Goal: Task Accomplishment & Management: Manage account settings

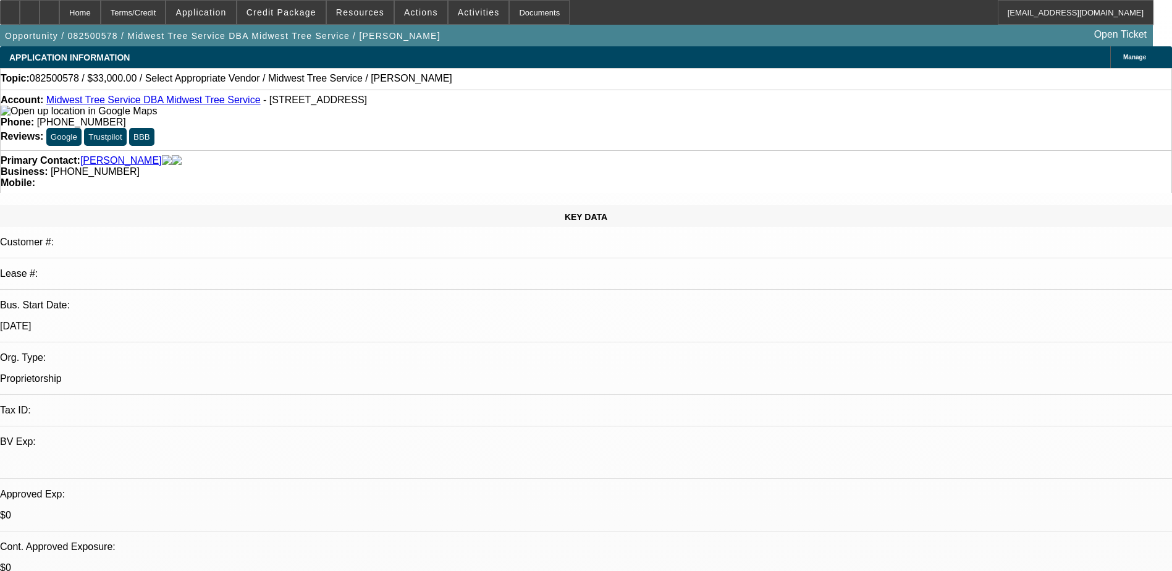
select select "0"
select select "2"
select select "0.1"
select select "4"
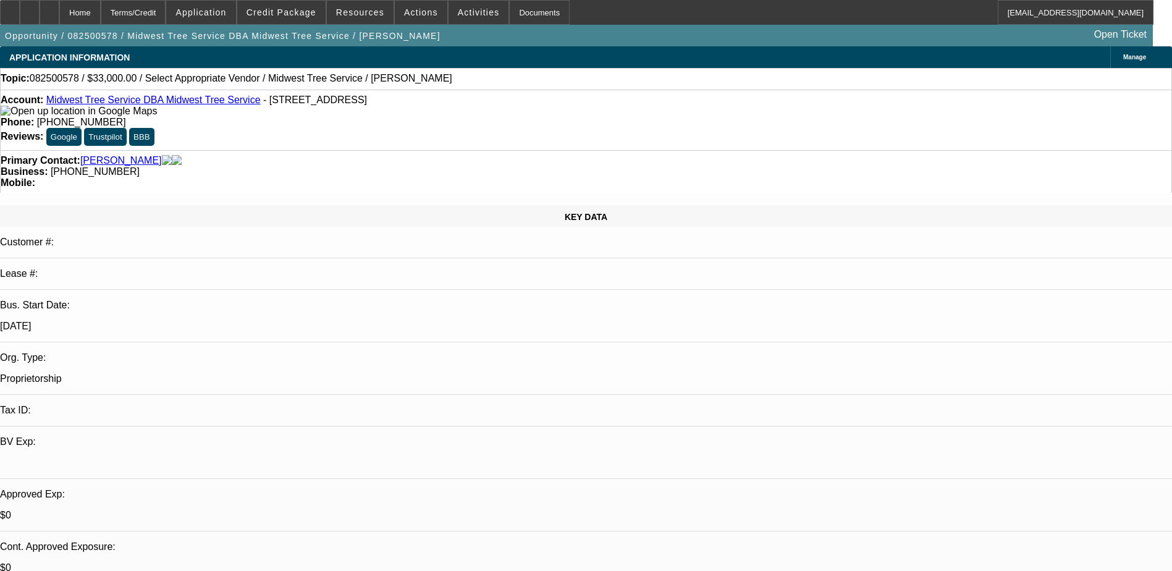
click at [308, 11] on span "Credit Package" at bounding box center [281, 12] width 70 height 10
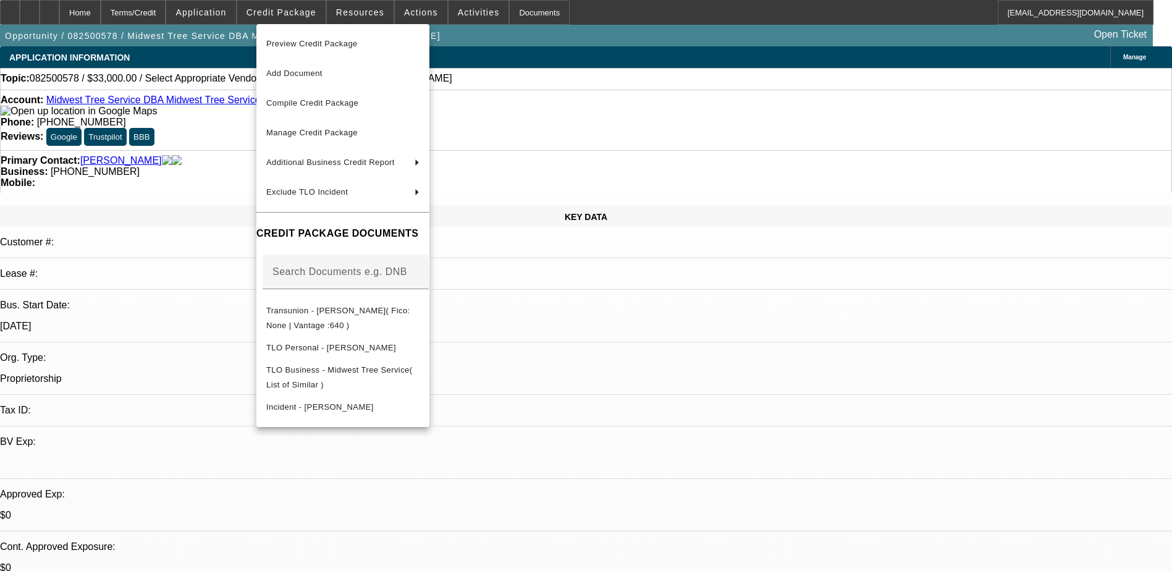
click at [872, 539] on div at bounding box center [586, 285] width 1172 height 571
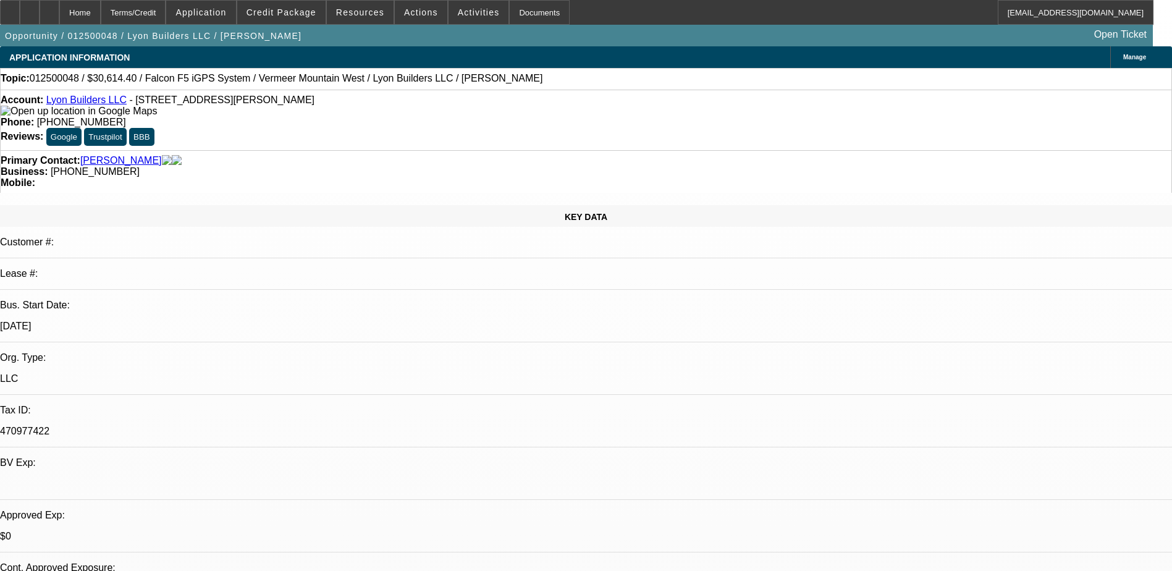
select select "0"
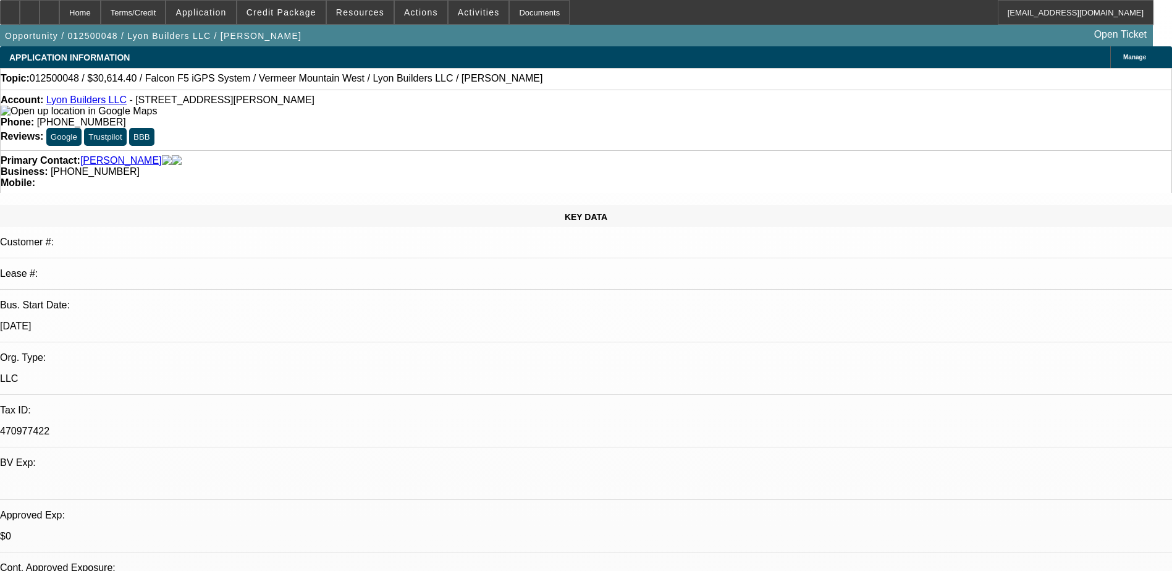
select select "0"
select select "1"
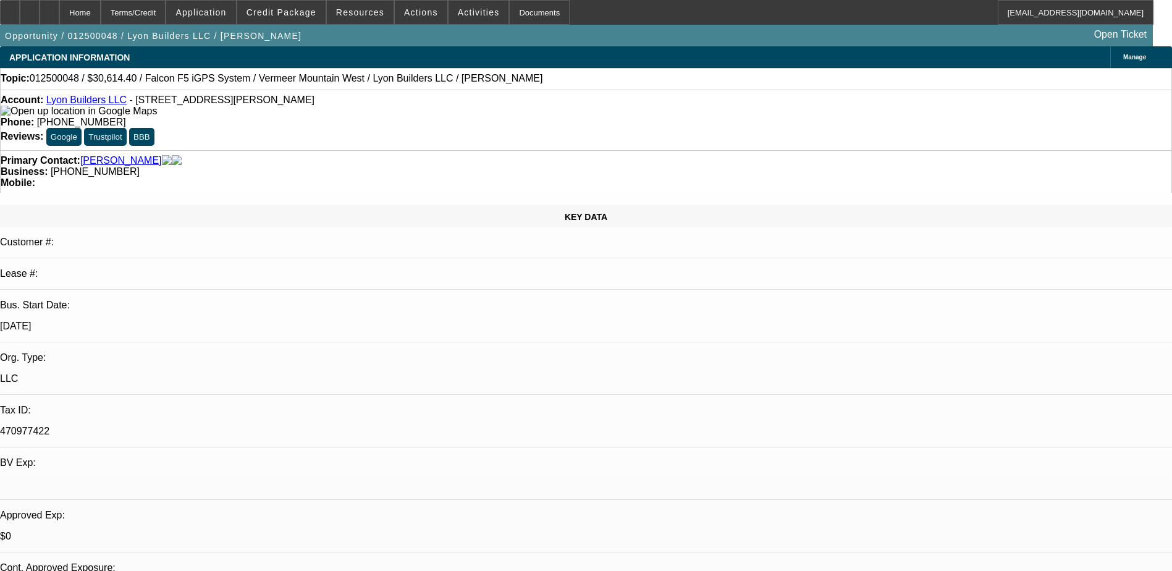
select select "2"
select select "6"
select select "1"
select select "3"
select select "6"
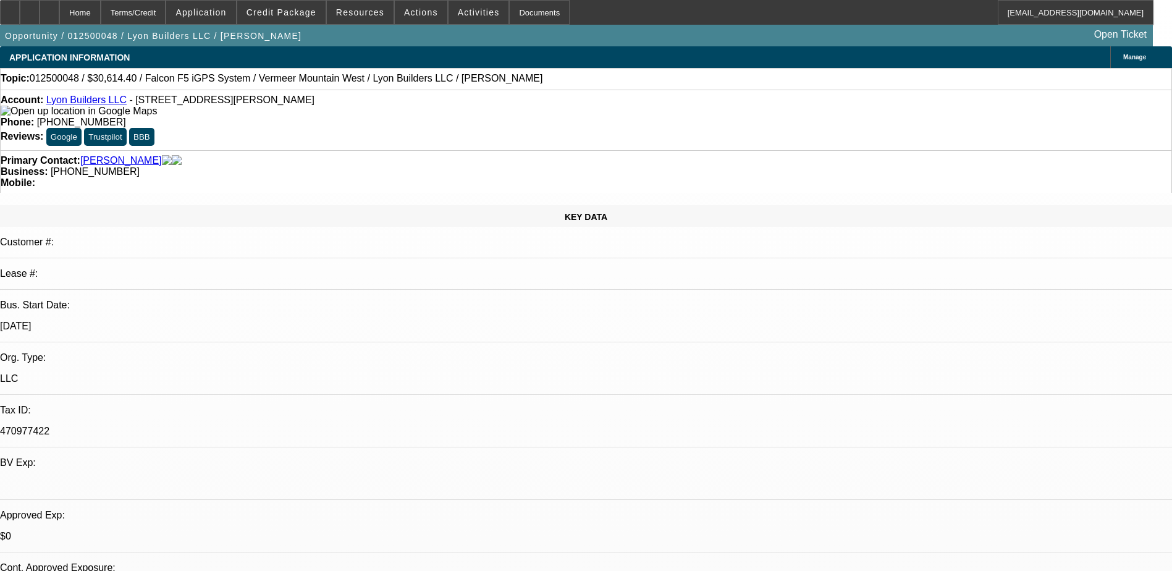
select select "1"
select select "3"
select select "6"
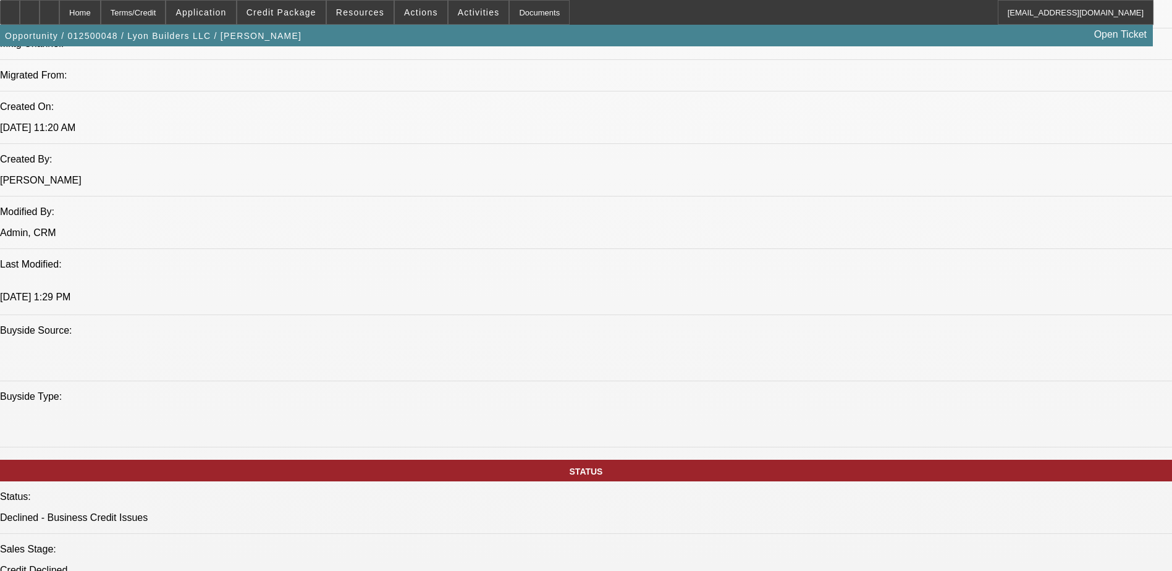
scroll to position [988, 0]
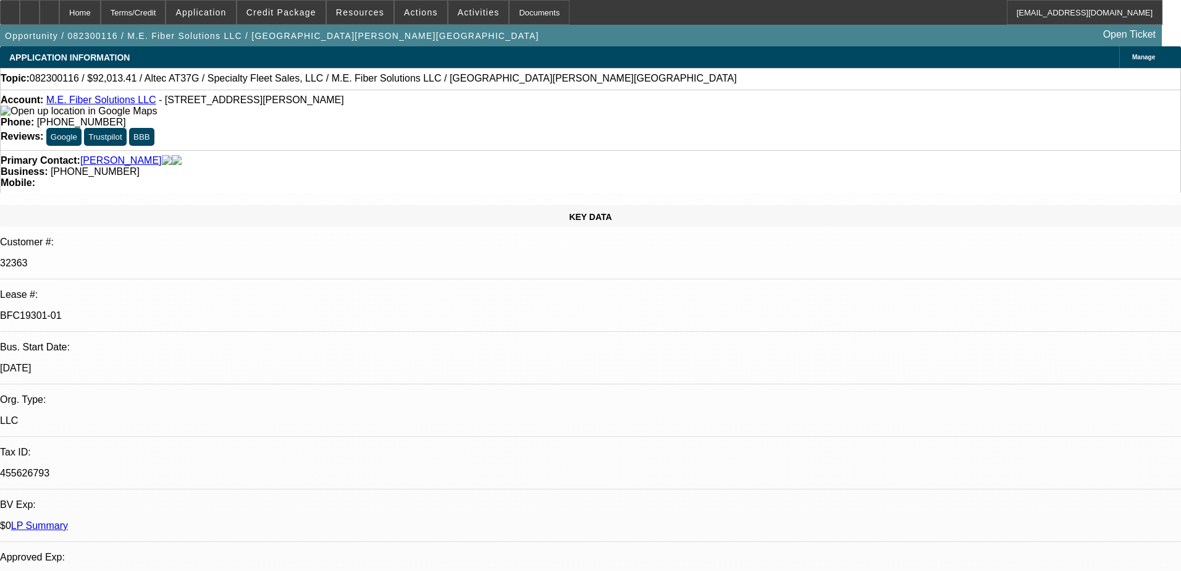
select select "0"
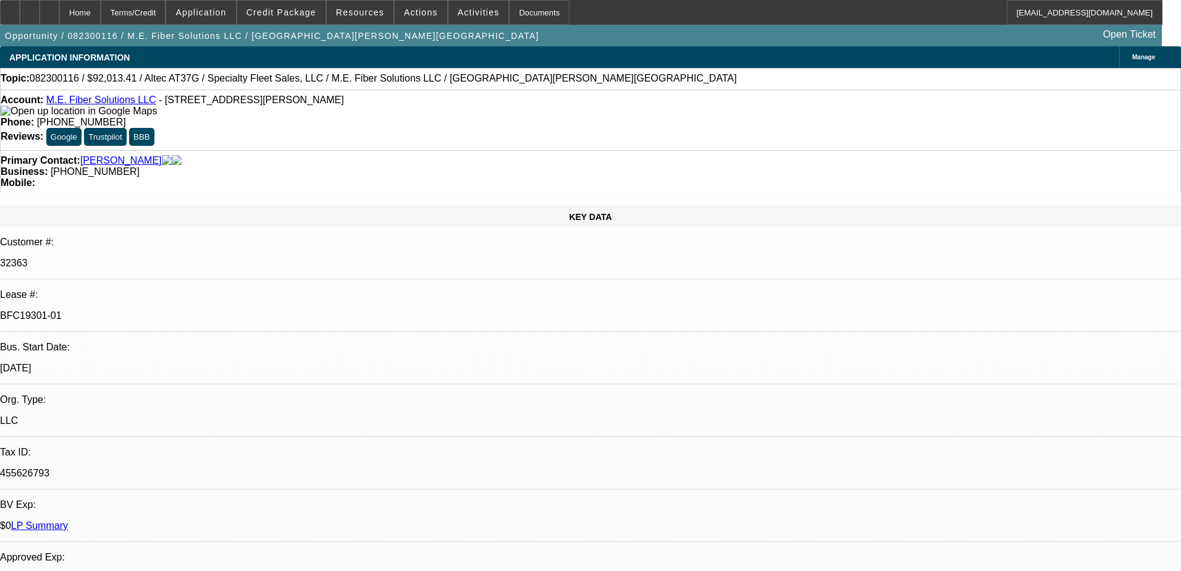
select select "0"
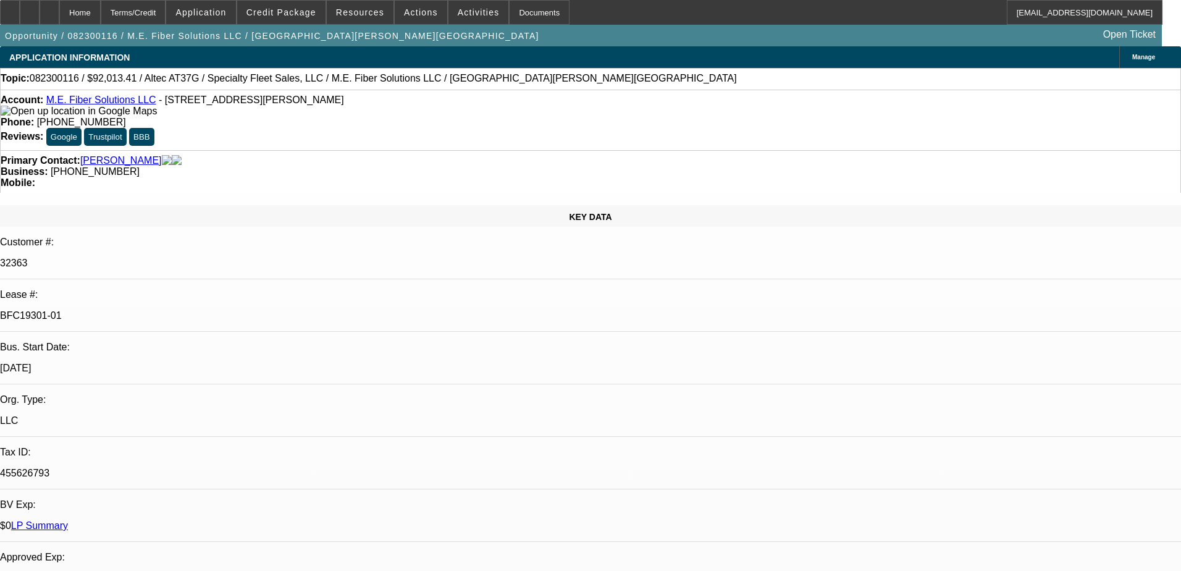
select select "0"
select select "1"
select select "6"
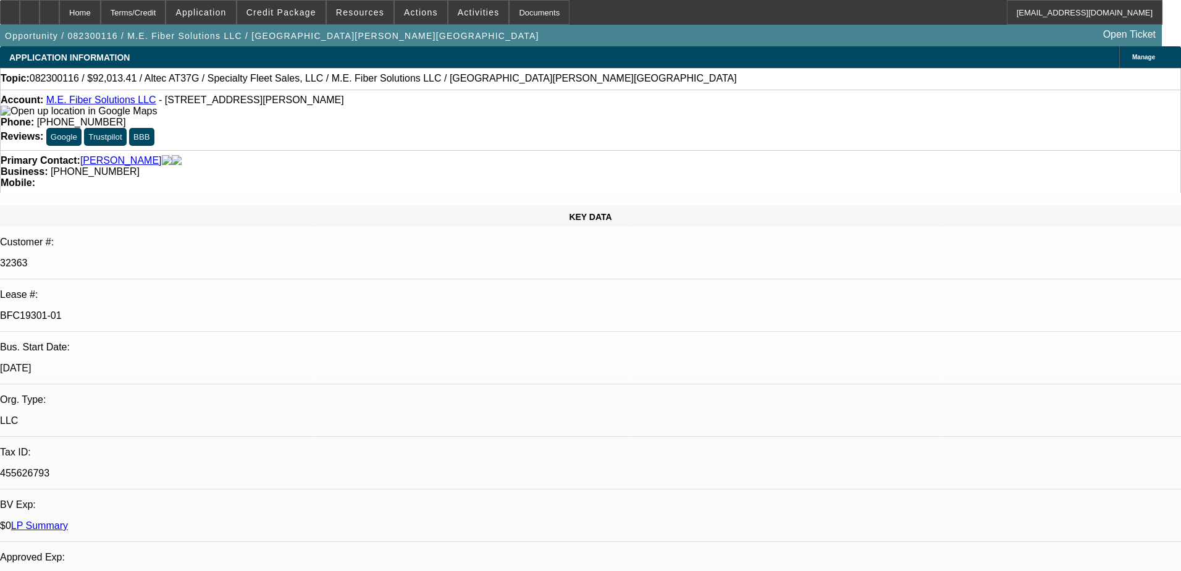
select select "1"
select select "6"
select select "1"
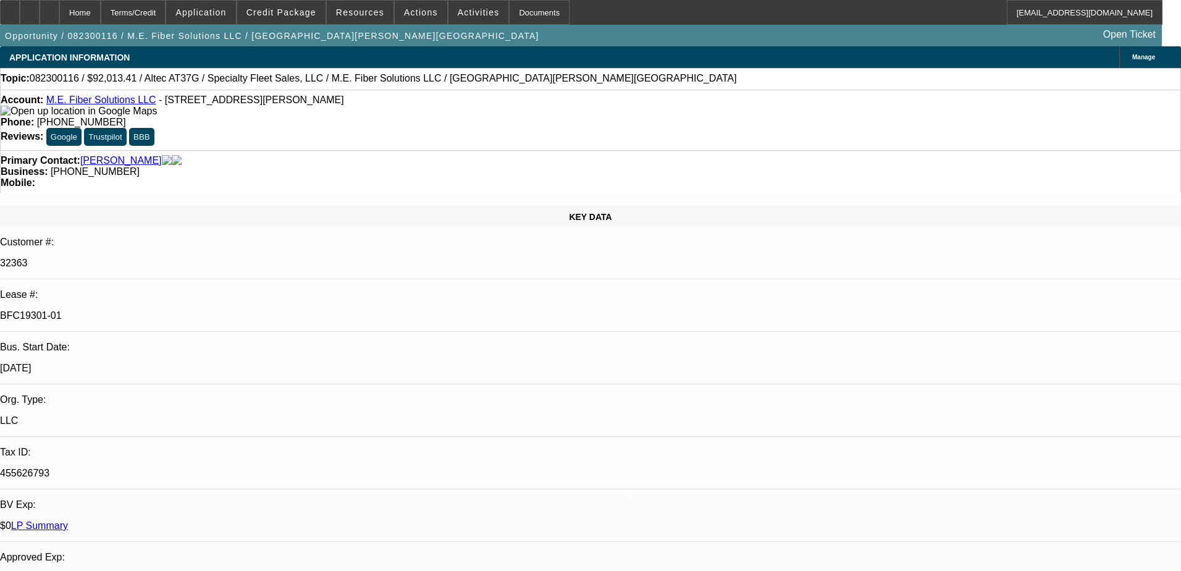
select select "6"
select select "1"
select select "6"
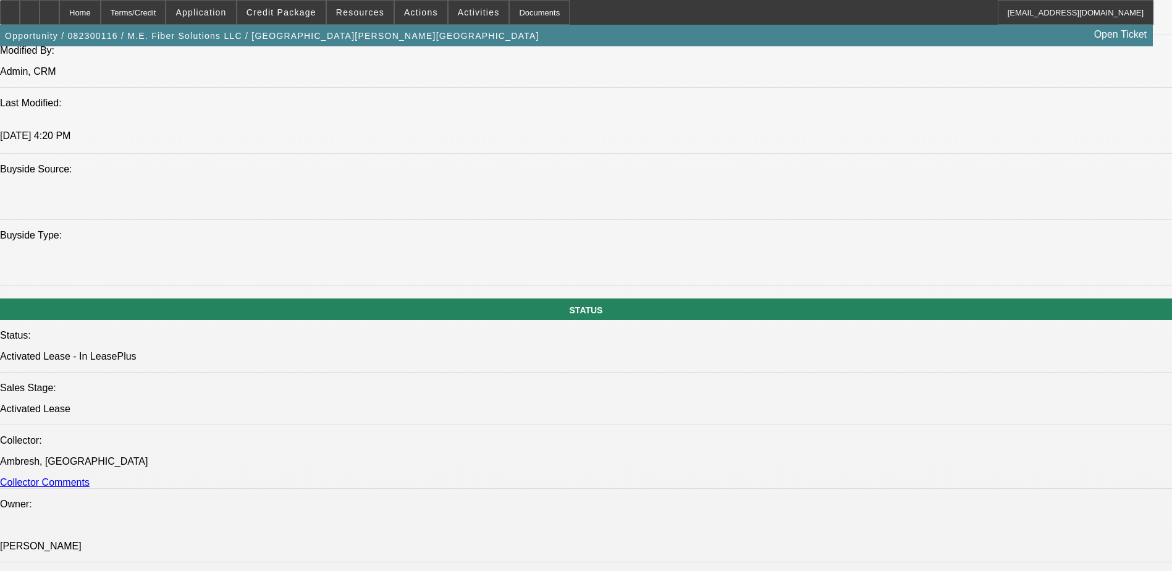
scroll to position [1174, 0]
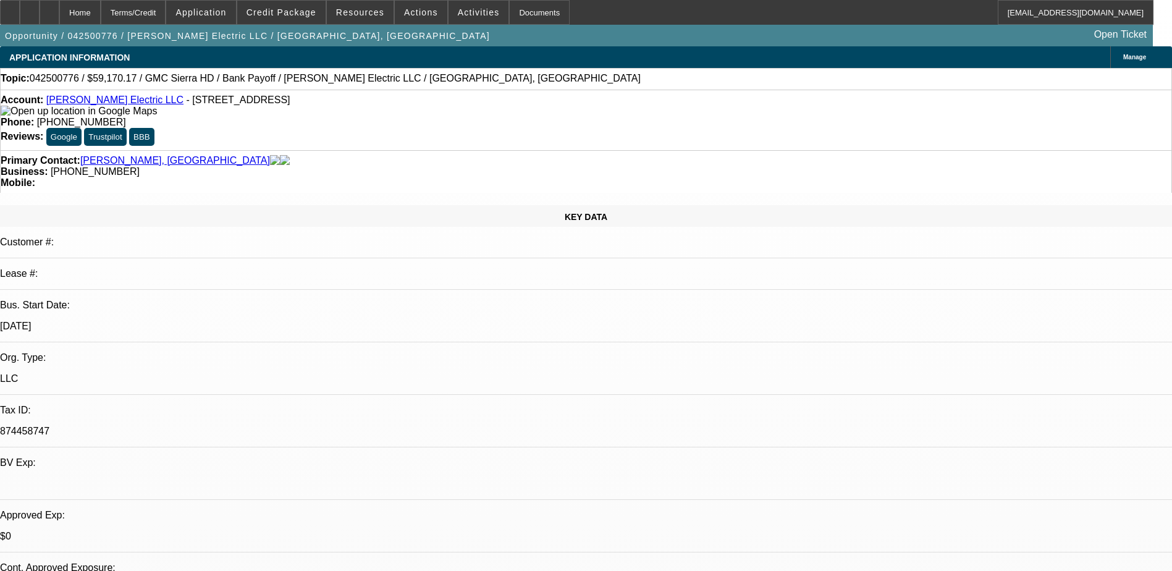
select select "0"
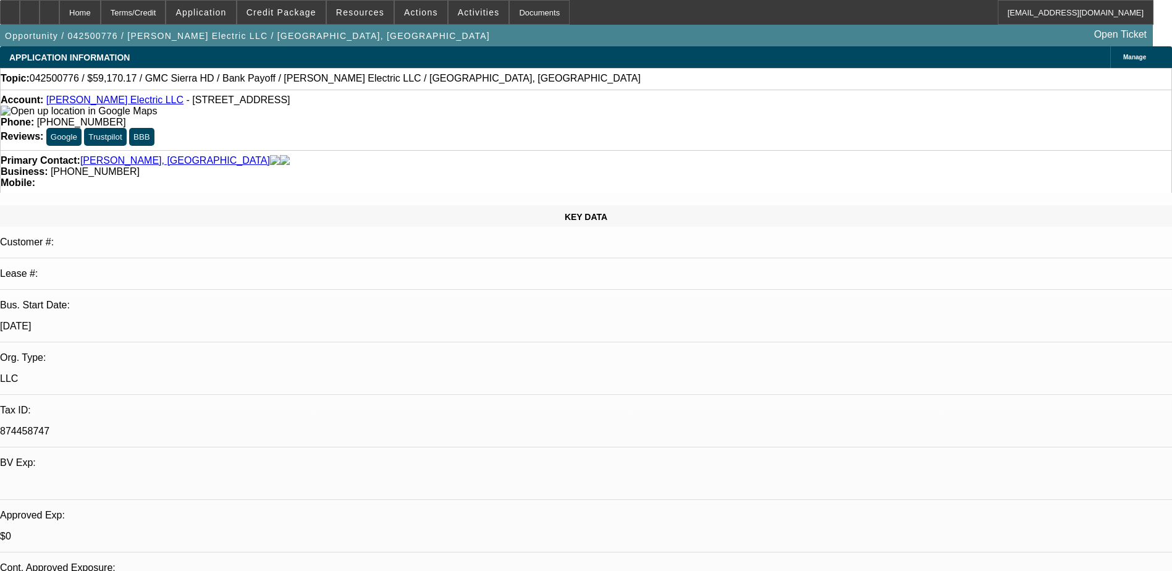
select select "0"
select select "1"
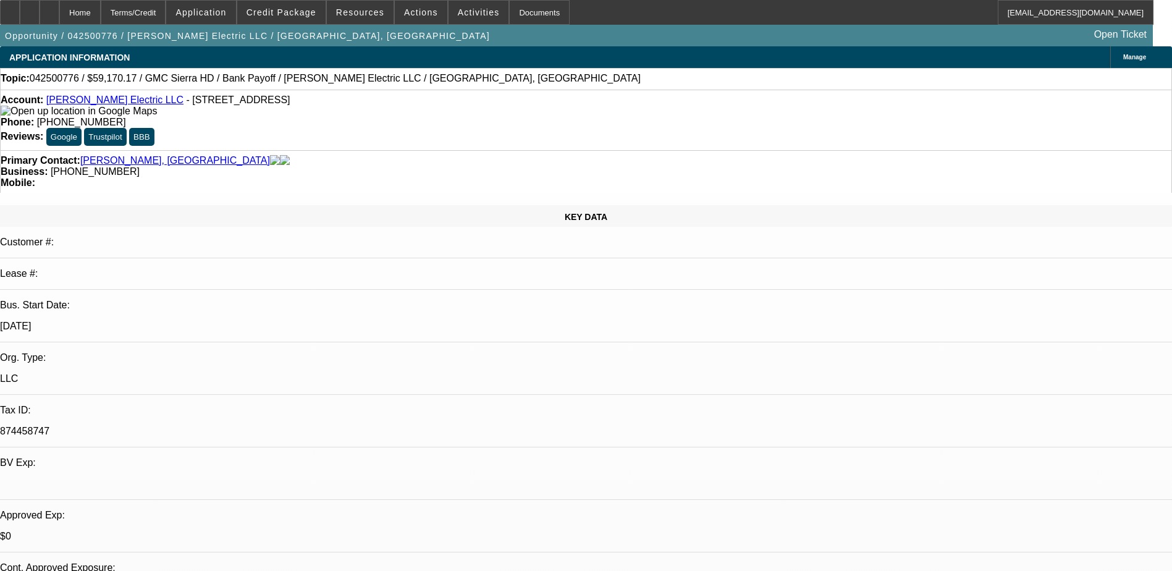
select select "1"
select select "6"
select select "1"
select select "6"
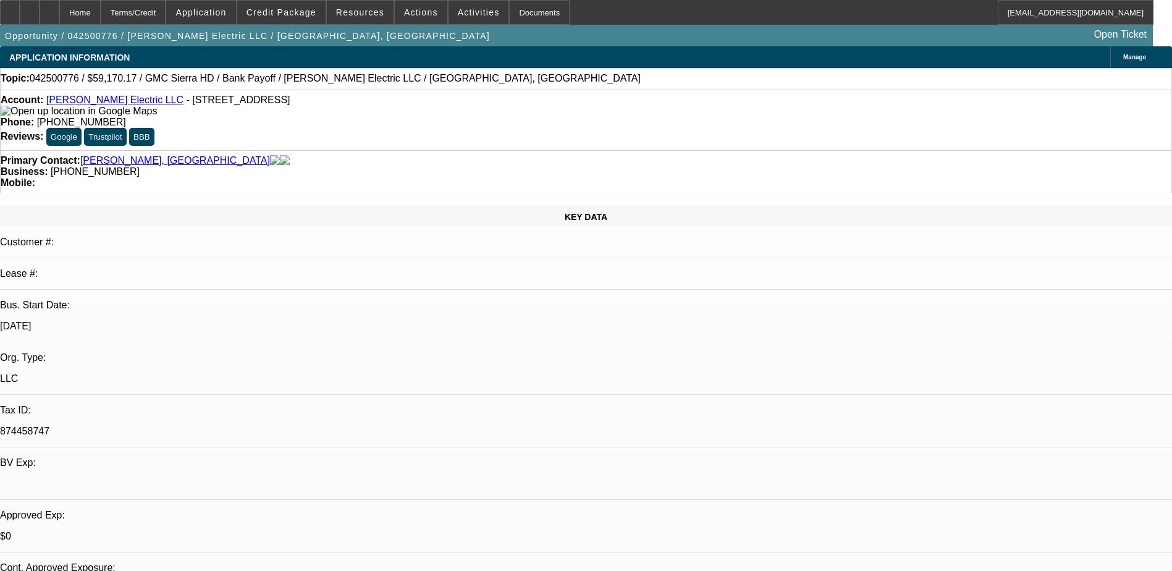
select select "1"
select select "6"
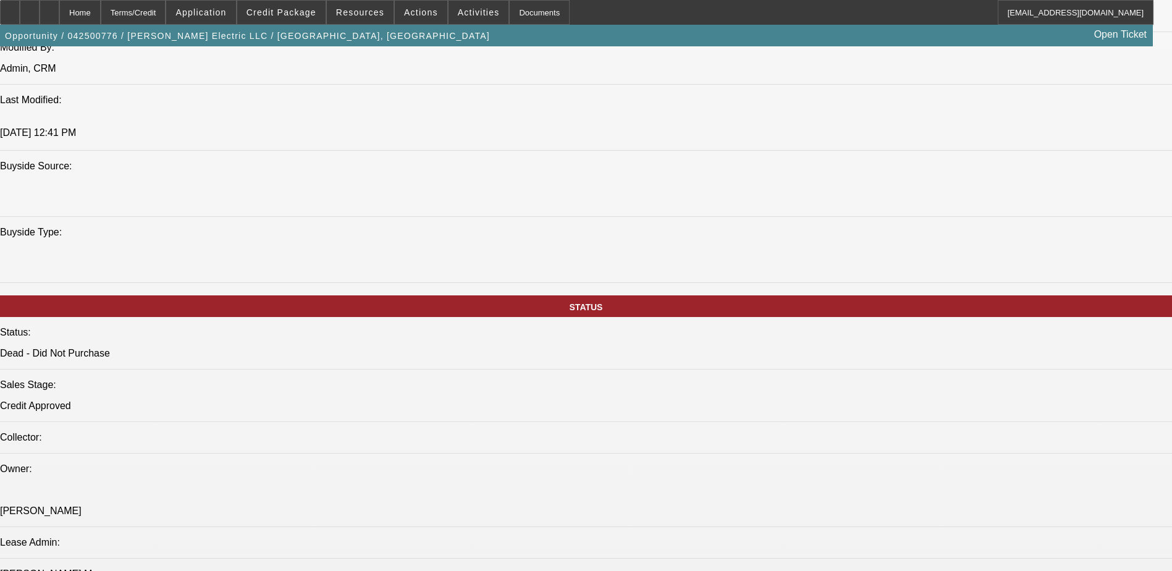
scroll to position [1236, 0]
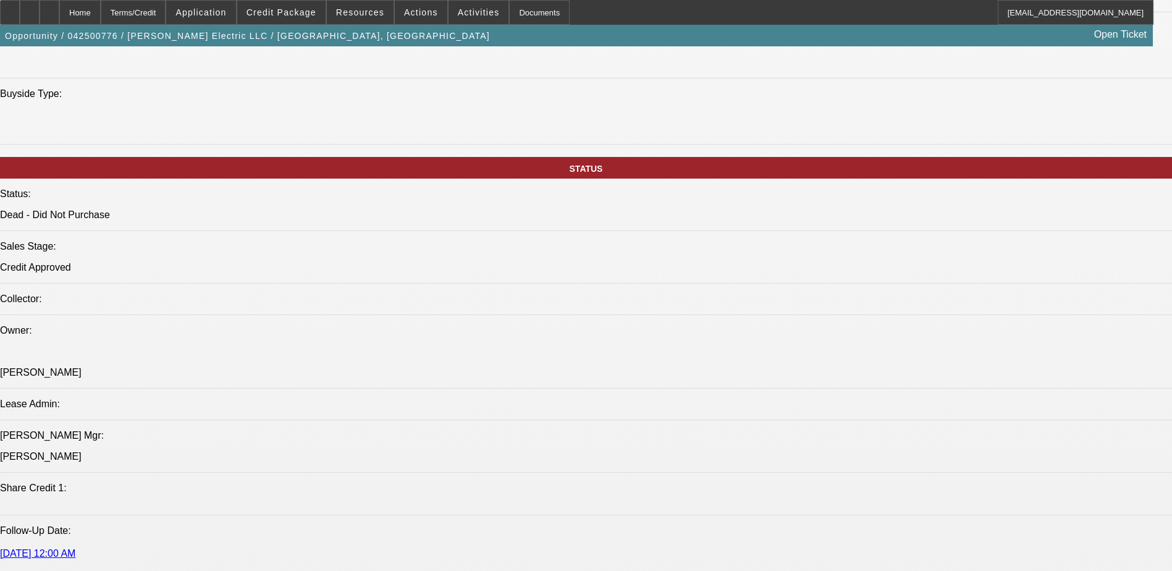
drag, startPoint x: 871, startPoint y: 173, endPoint x: 854, endPoint y: 128, distance: 48.1
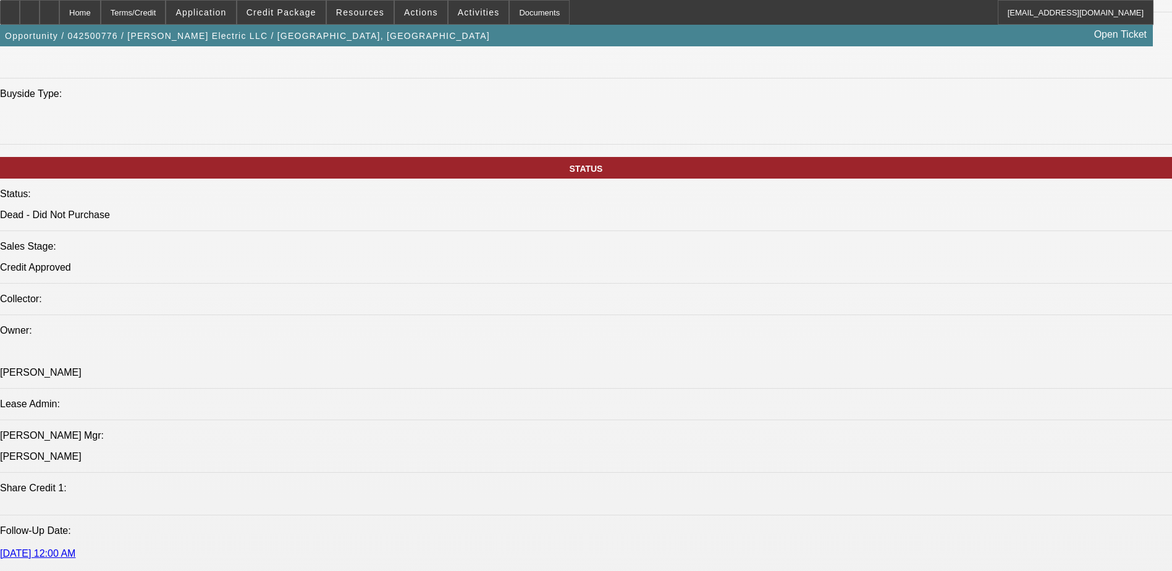
drag, startPoint x: 858, startPoint y: 245, endPoint x: 858, endPoint y: 234, distance: 10.5
drag, startPoint x: 857, startPoint y: 216, endPoint x: 851, endPoint y: 194, distance: 23.3
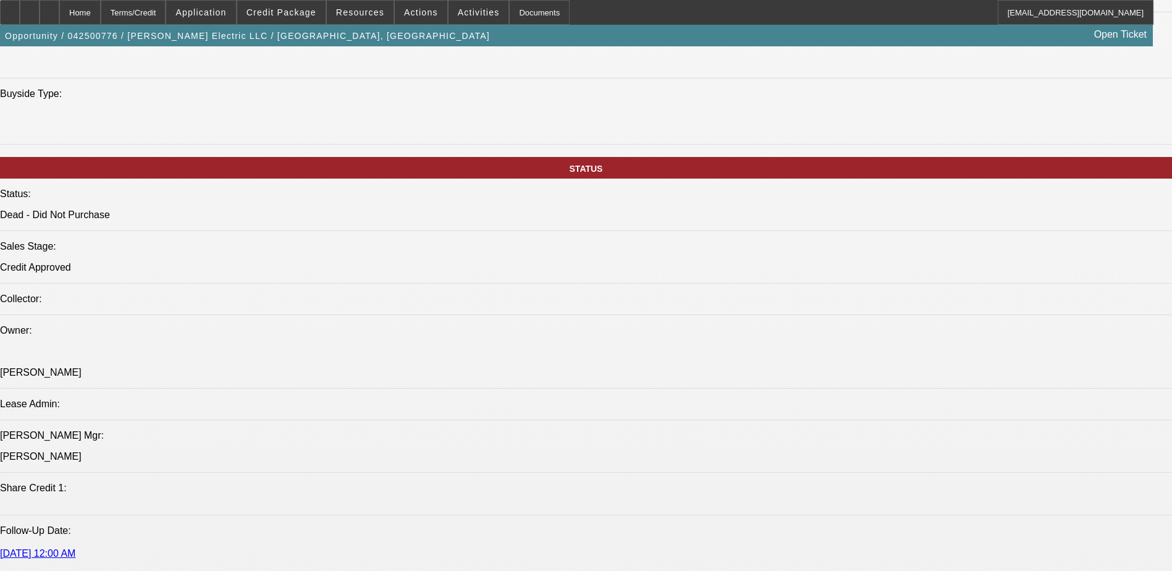
drag, startPoint x: 849, startPoint y: 181, endPoint x: 844, endPoint y: 164, distance: 18.2
drag, startPoint x: 844, startPoint y: 164, endPoint x: 827, endPoint y: 129, distance: 38.4
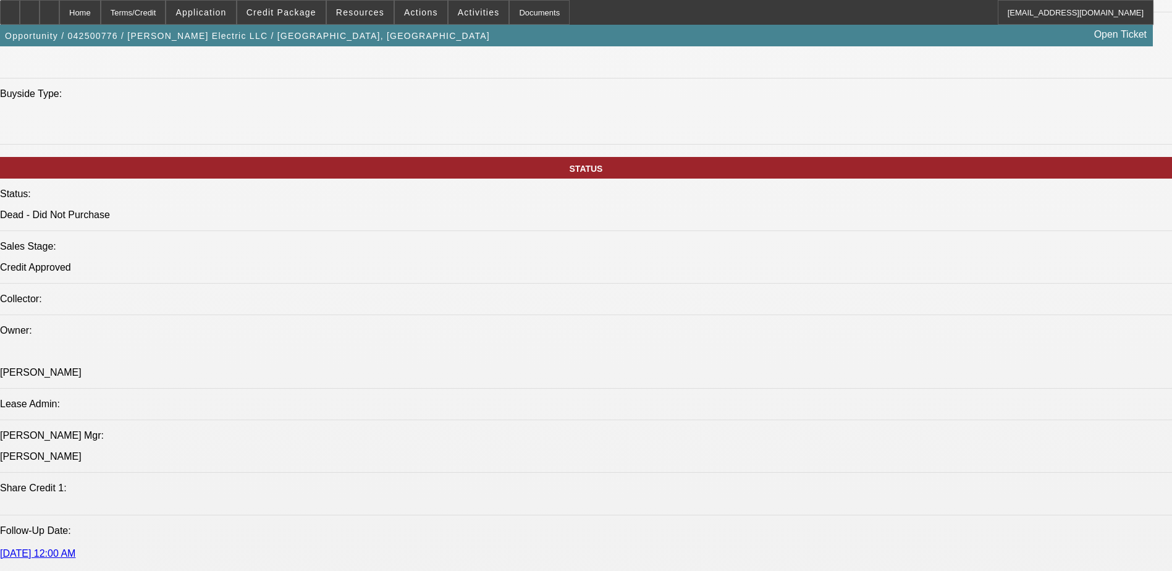
drag, startPoint x: 937, startPoint y: 96, endPoint x: 935, endPoint y: 146, distance: 49.5
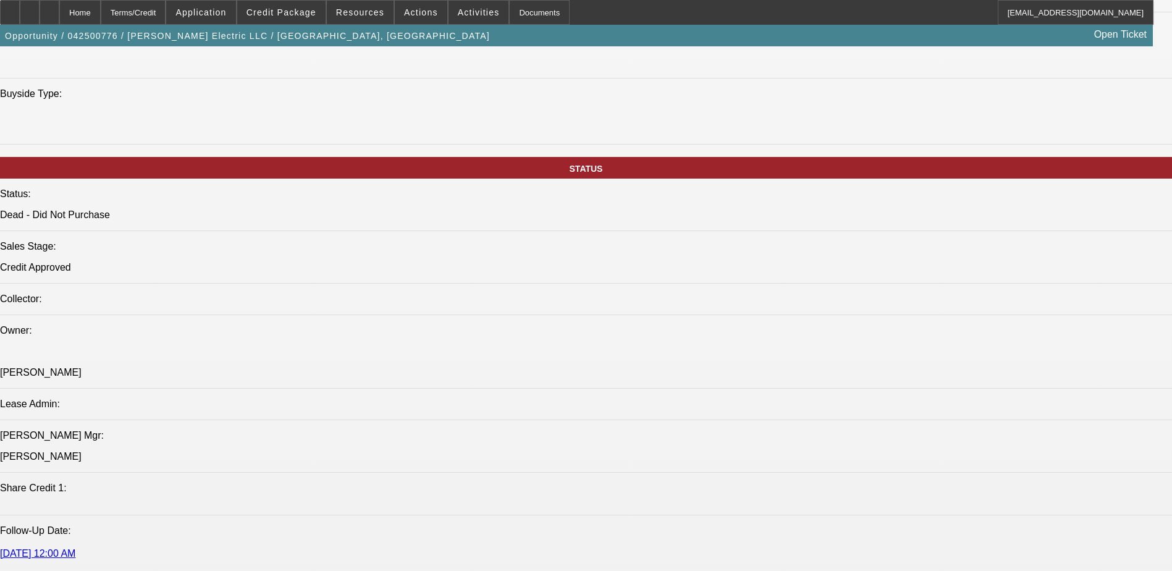
drag, startPoint x: 926, startPoint y: 114, endPoint x: 976, endPoint y: 146, distance: 59.5
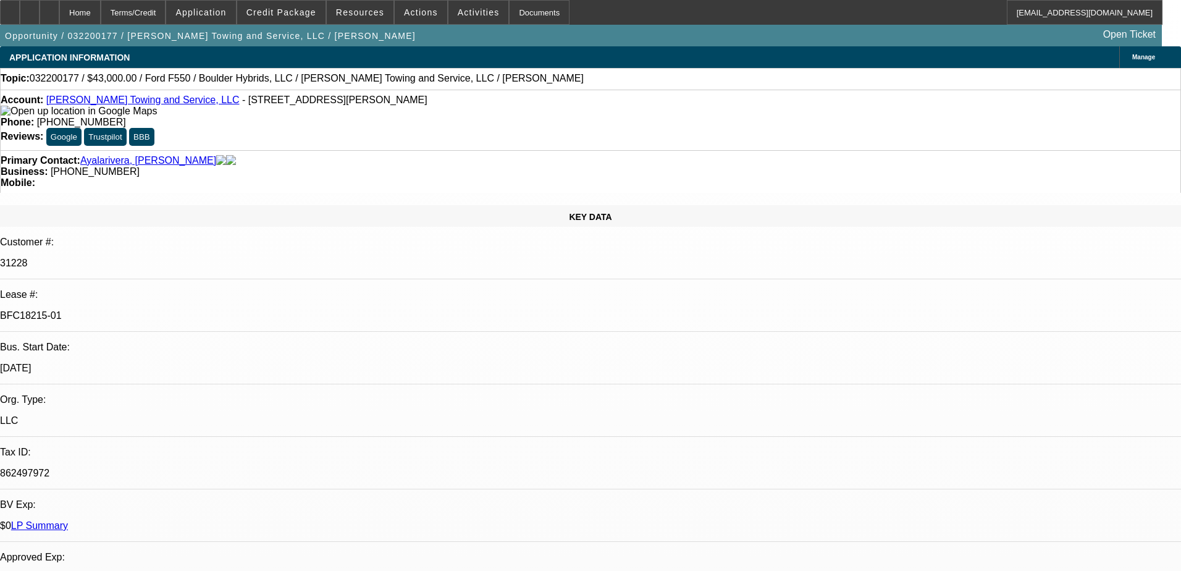
select select "0"
select select "2"
select select "0.1"
select select "4"
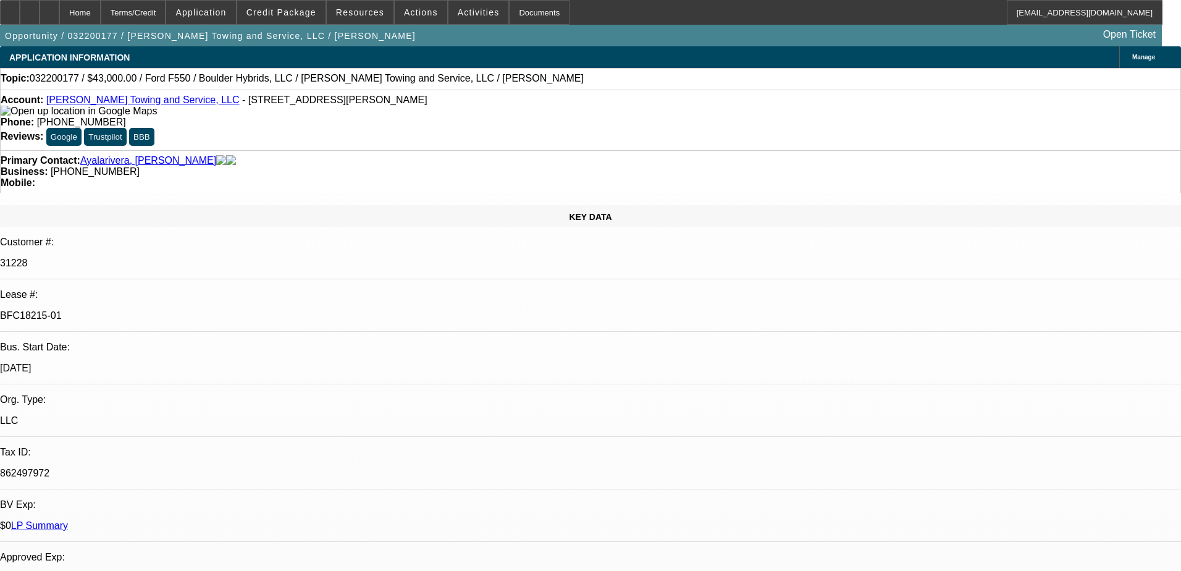
select select "0"
select select "2"
select select "0.1"
select select "4"
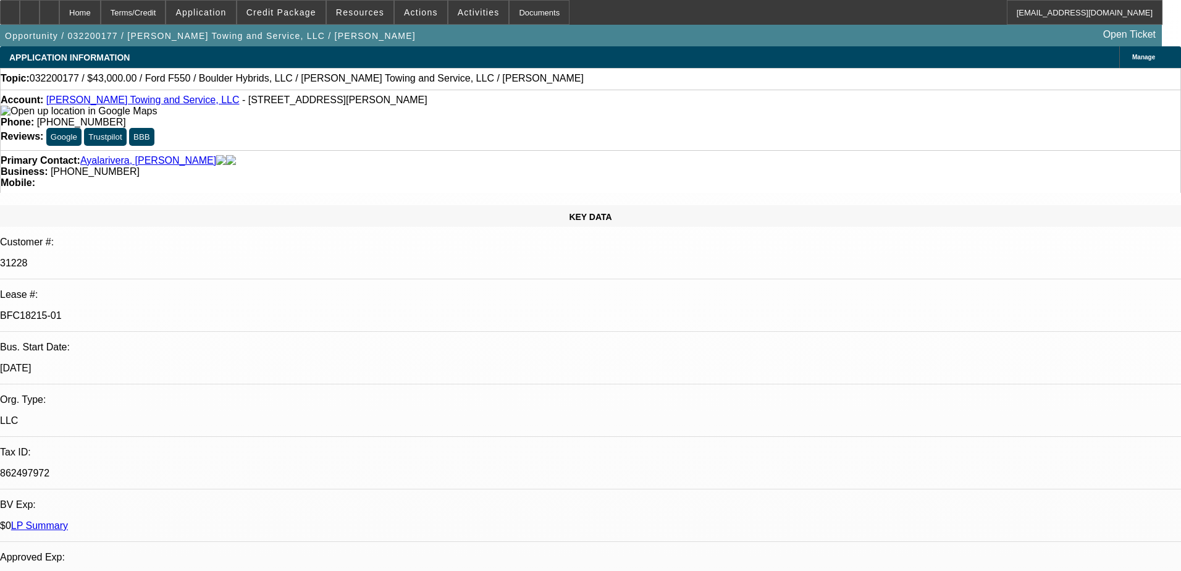
select select "0"
select select "2"
select select "0.1"
select select "4"
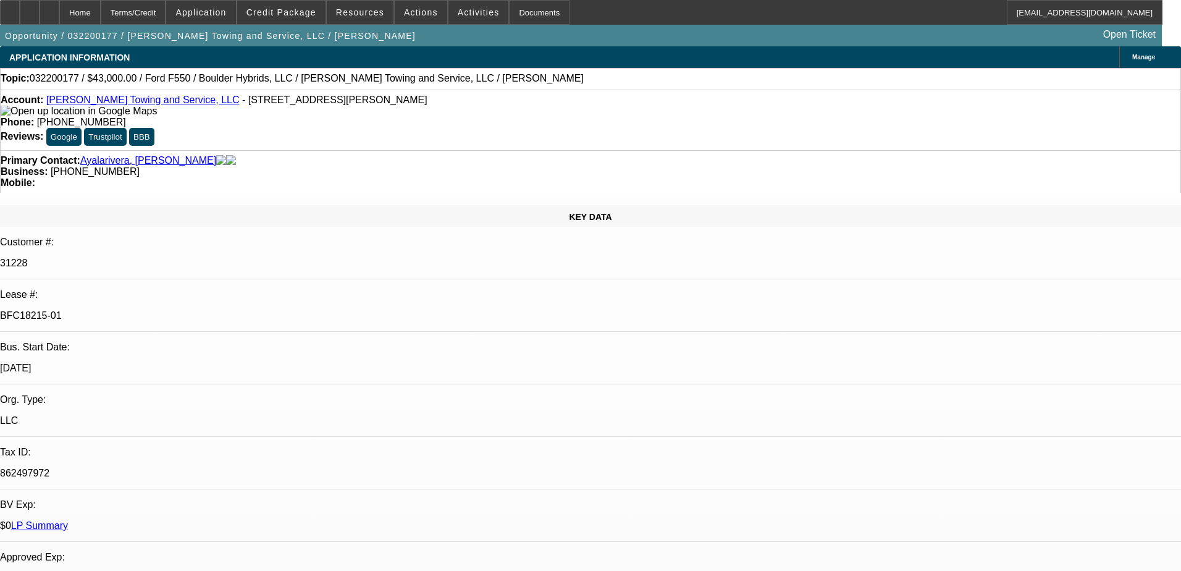
select select "0"
select select "2"
select select "0.1"
select select "4"
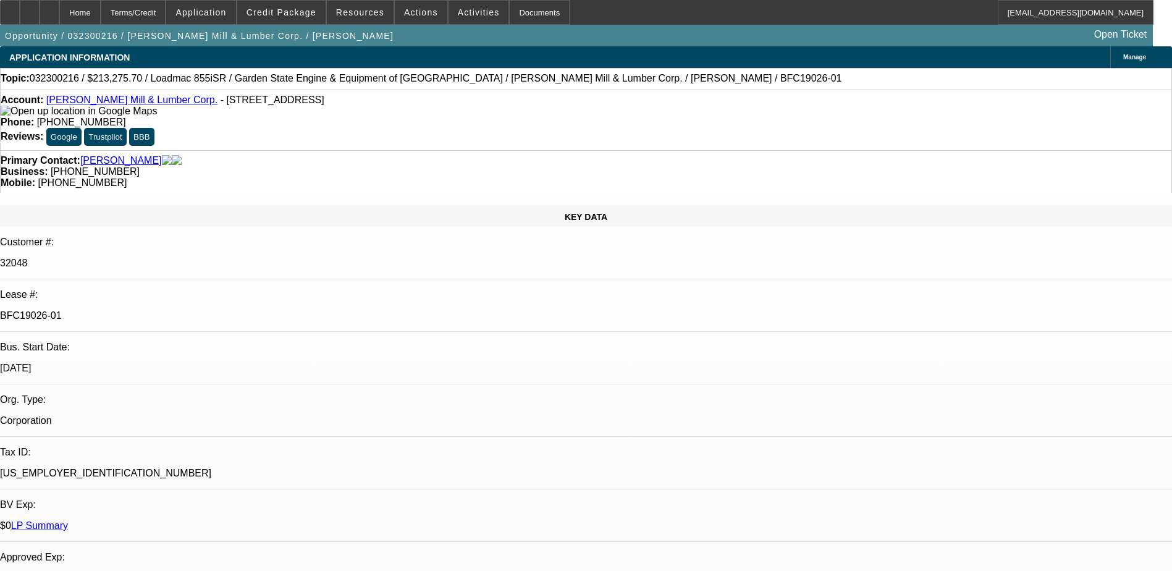
select select "0"
select select "0.1"
select select "0"
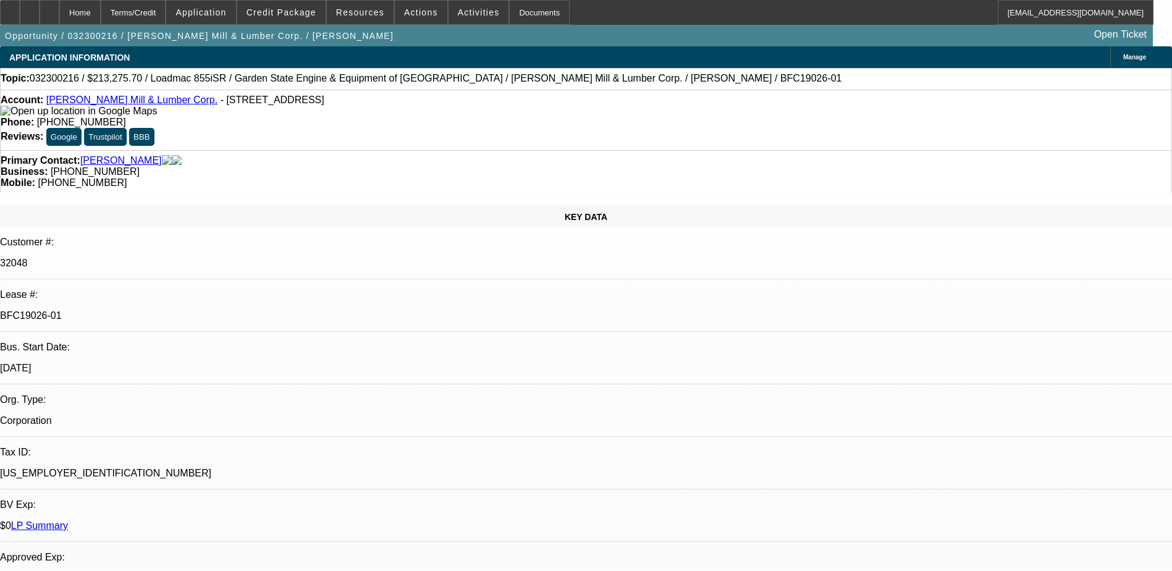
select select "0"
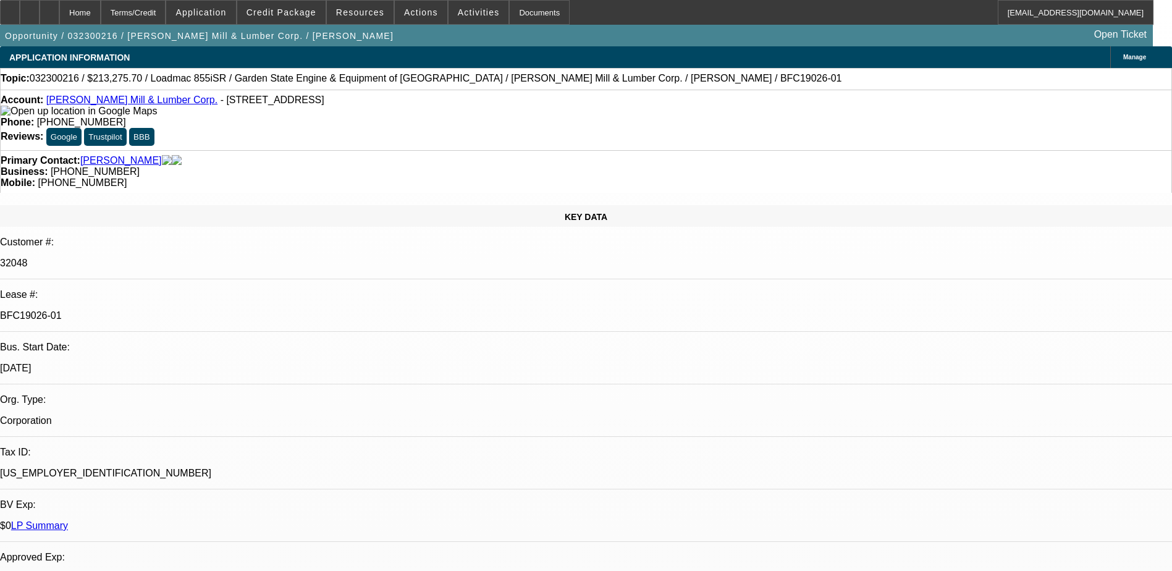
select select "0"
select select "1"
select select "6"
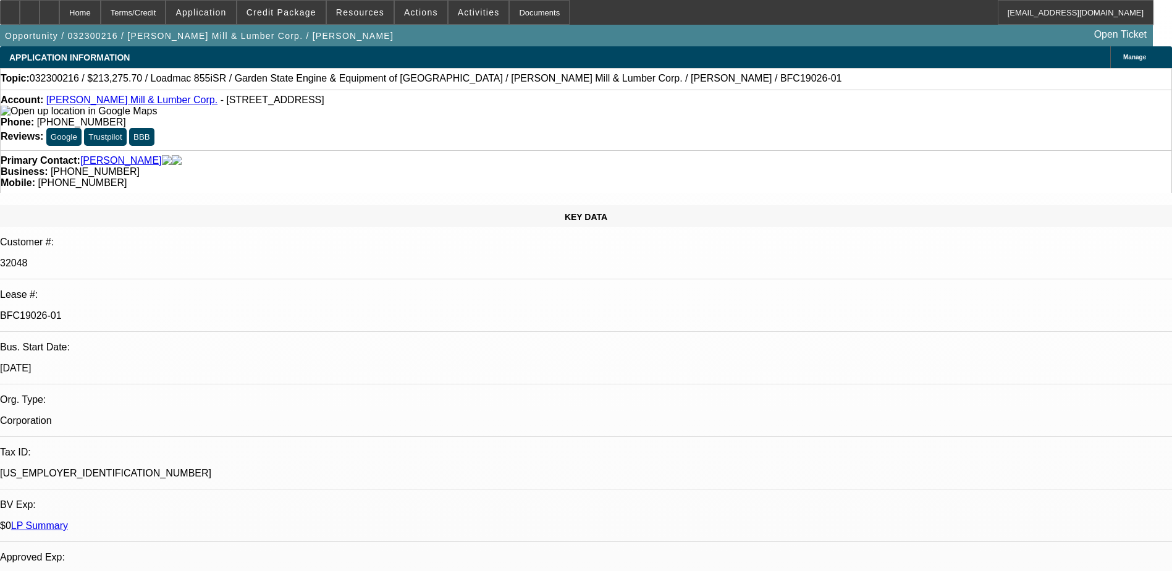
select select "1"
select select "6"
select select "1"
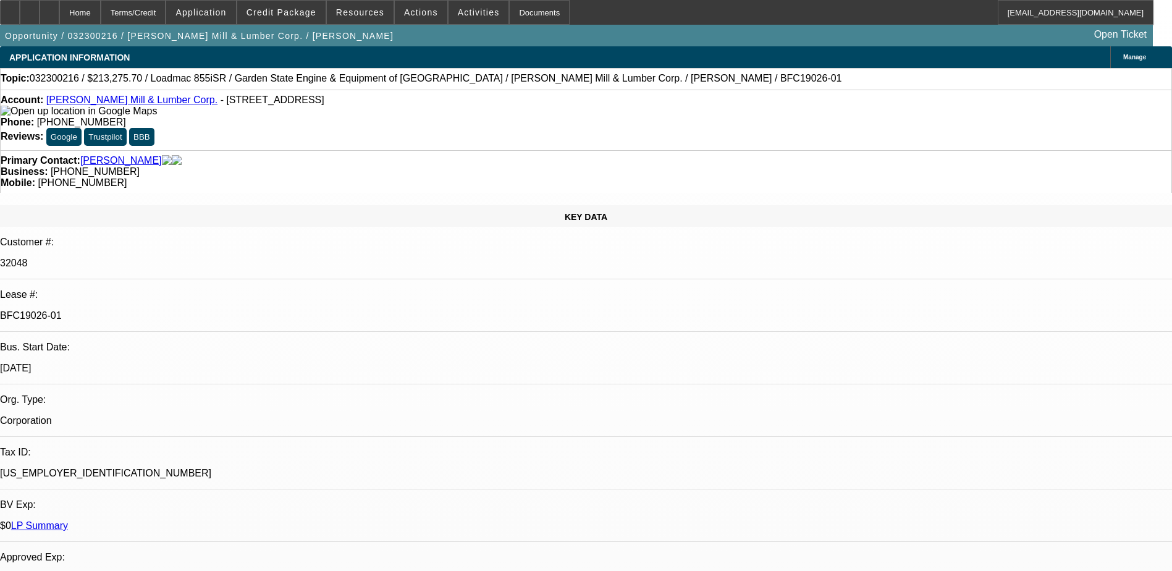
select select "6"
select select "1"
select select "6"
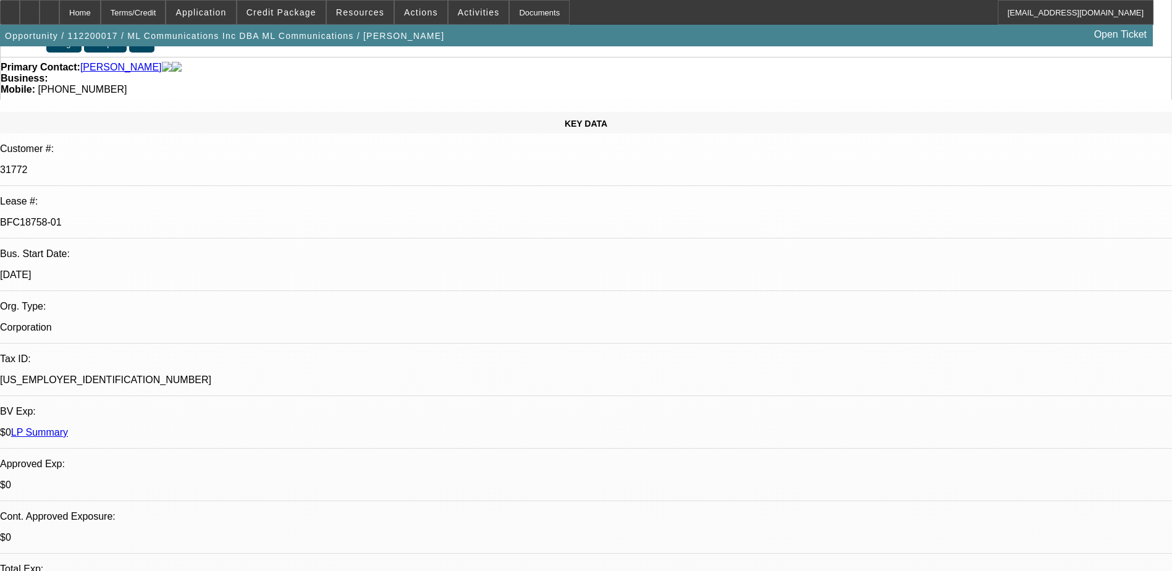
select select "0"
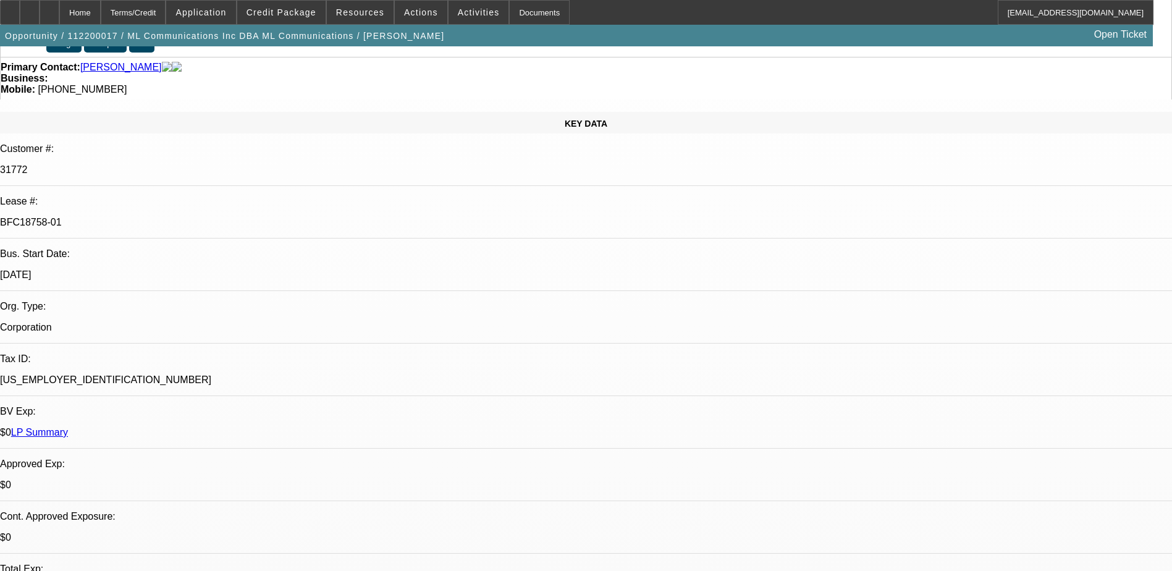
select select "0"
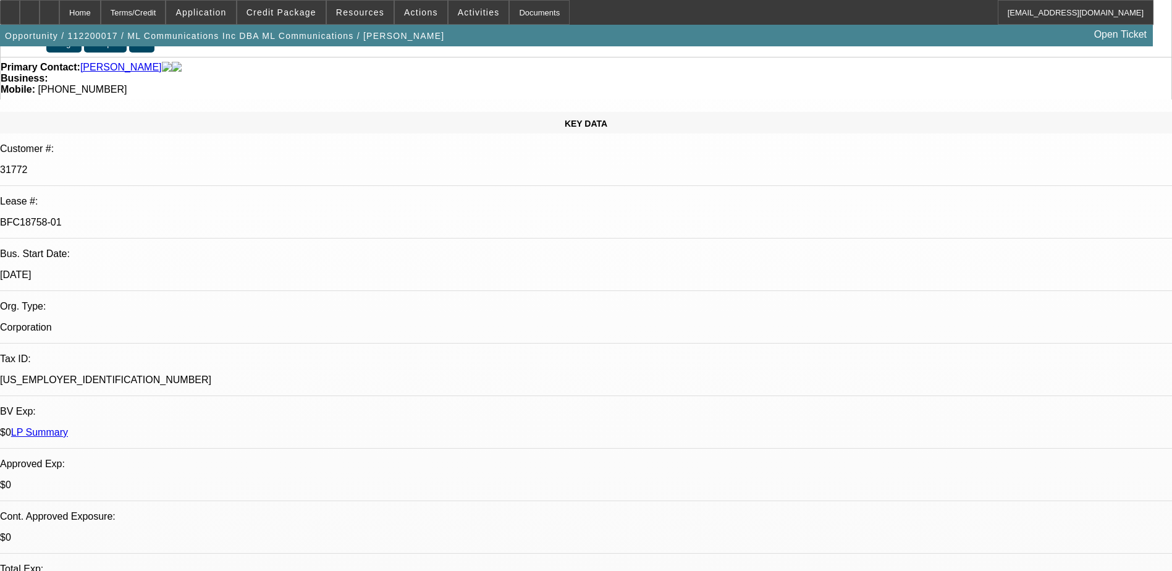
select select "0"
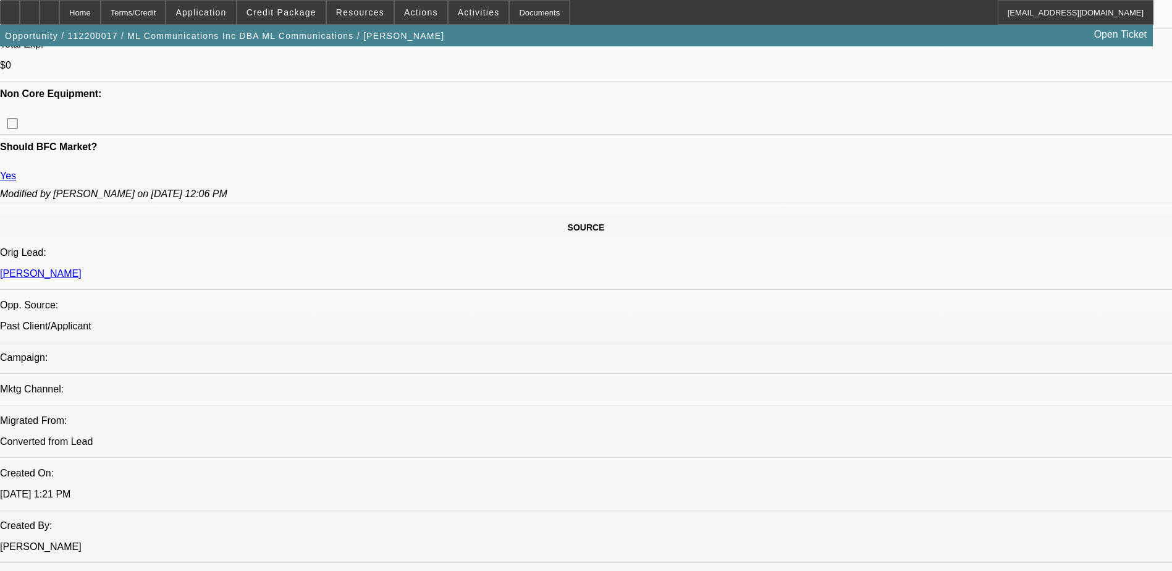
select select "1"
select select "6"
select select "1"
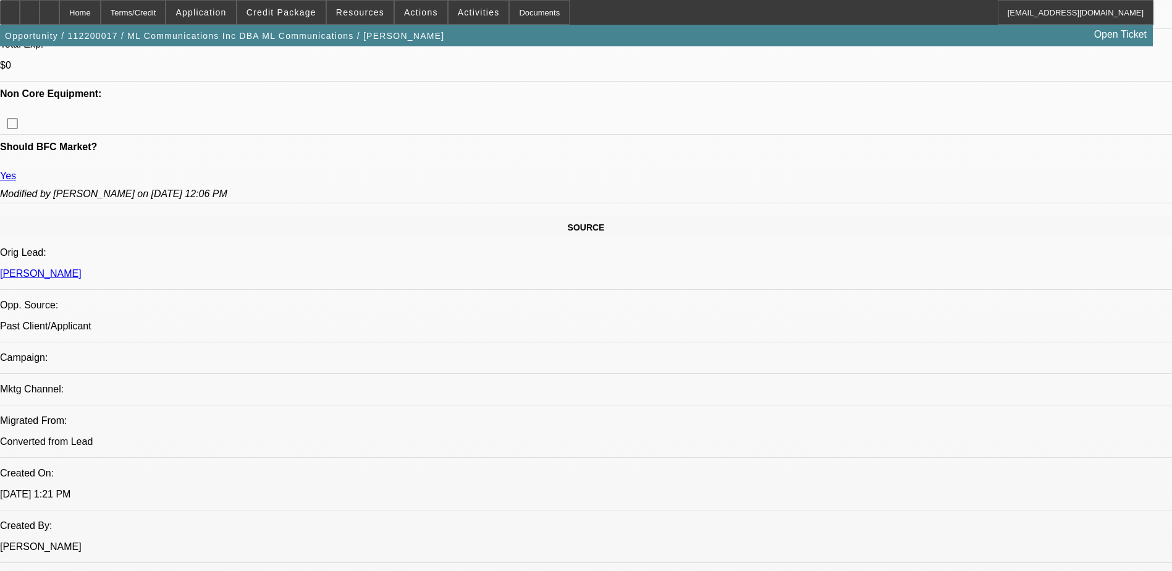
select select "6"
select select "1"
select select "6"
select select "1"
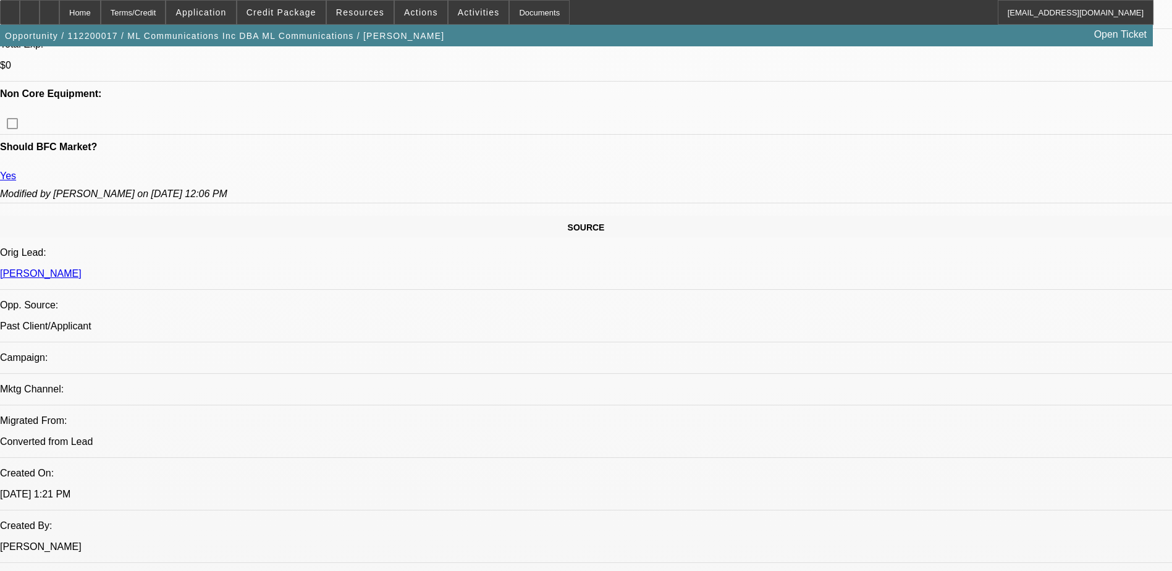
select select "3"
select select "6"
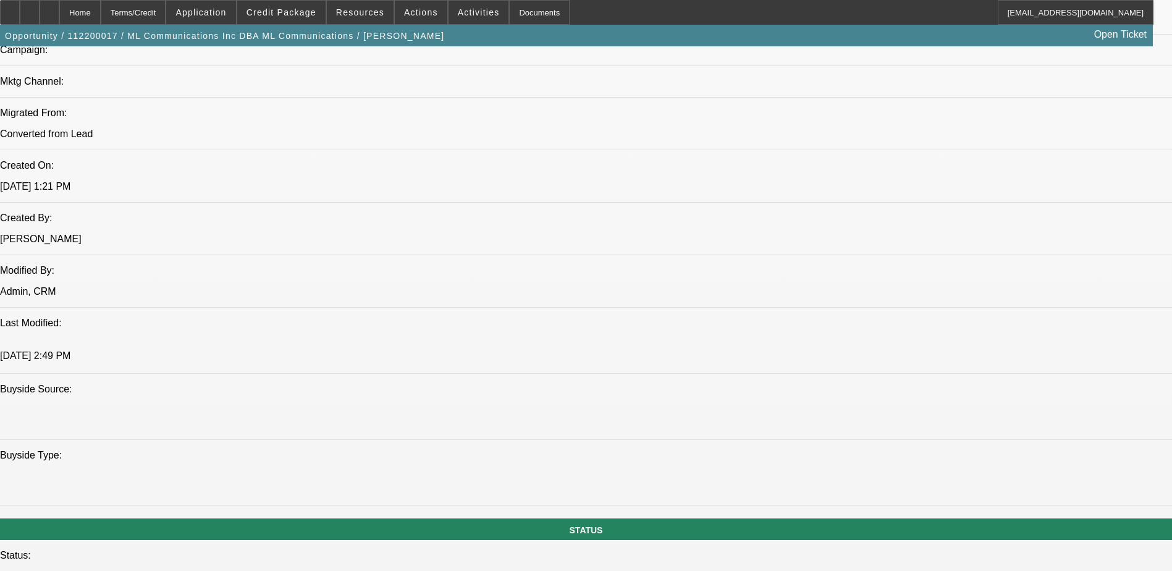
scroll to position [927, 0]
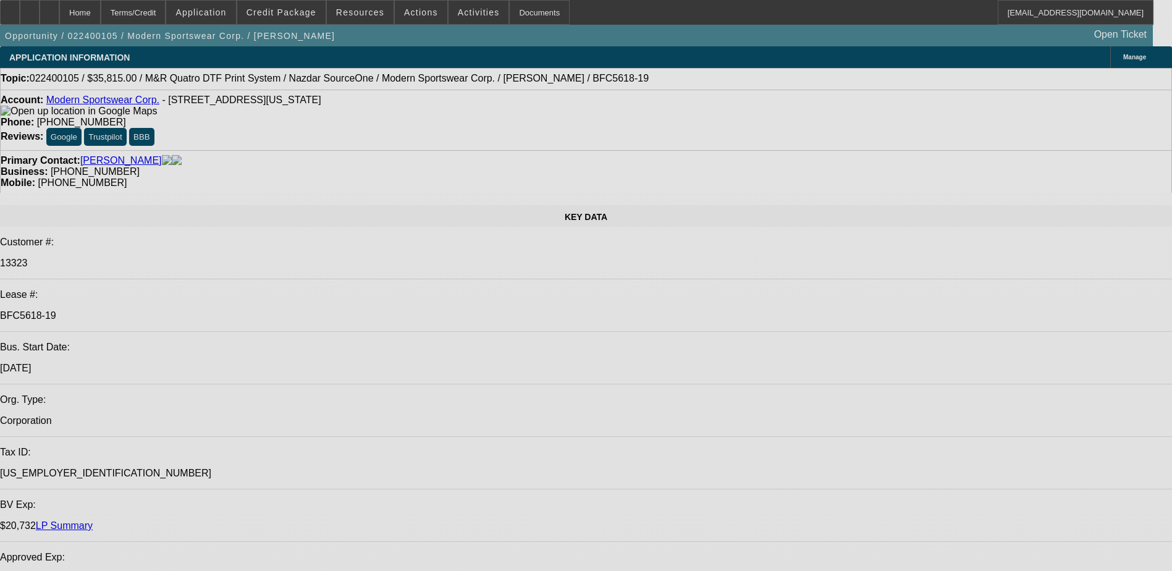
select select "0"
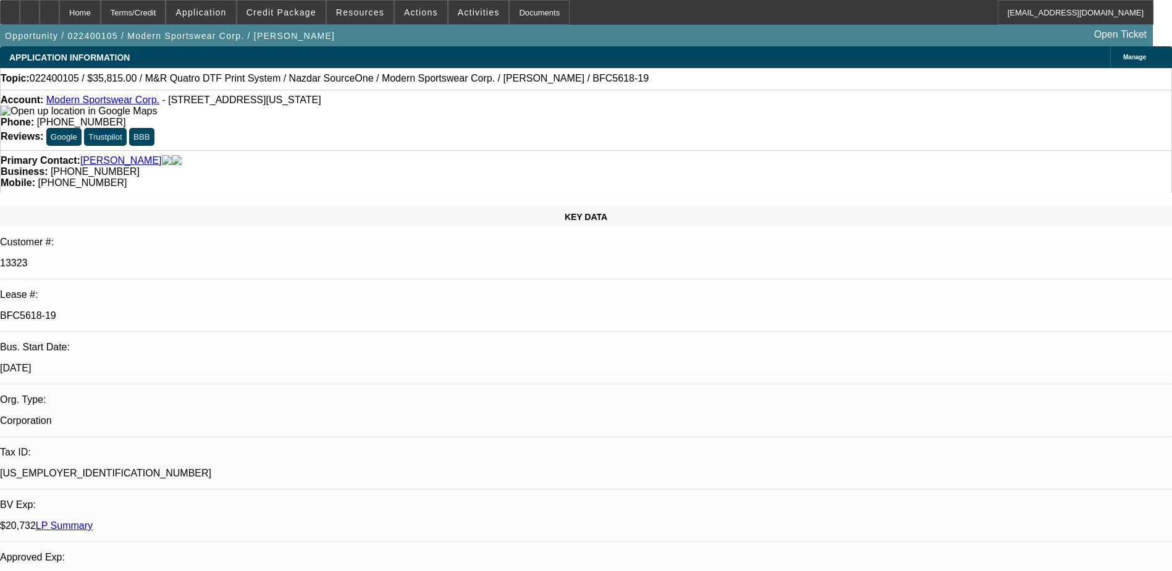
select select "2"
select select "0"
select select "2"
select select "0"
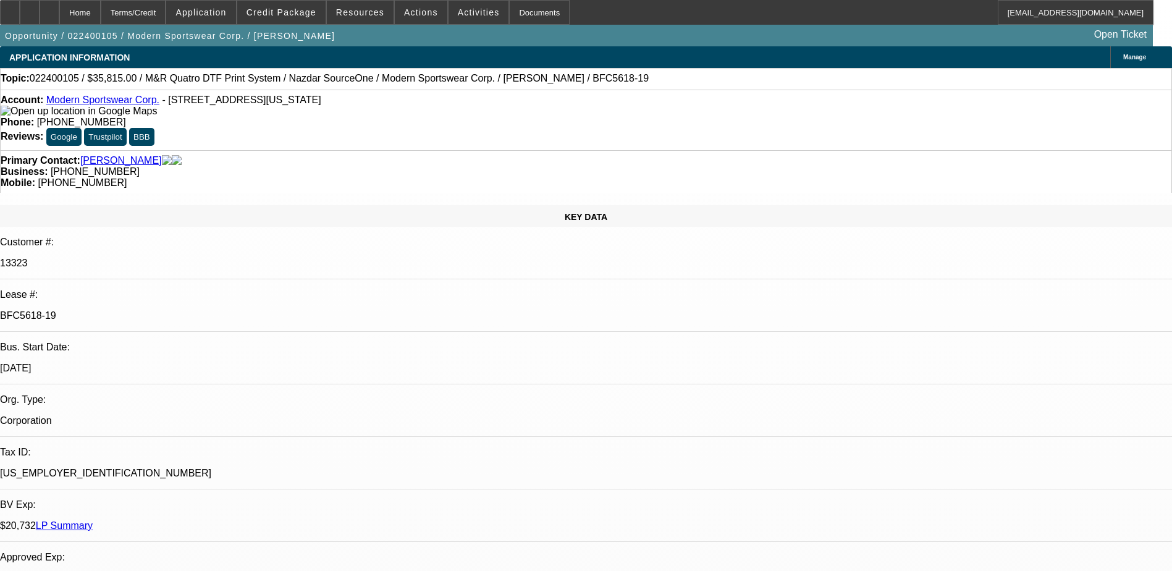
select select "2"
select select "0"
select select "2"
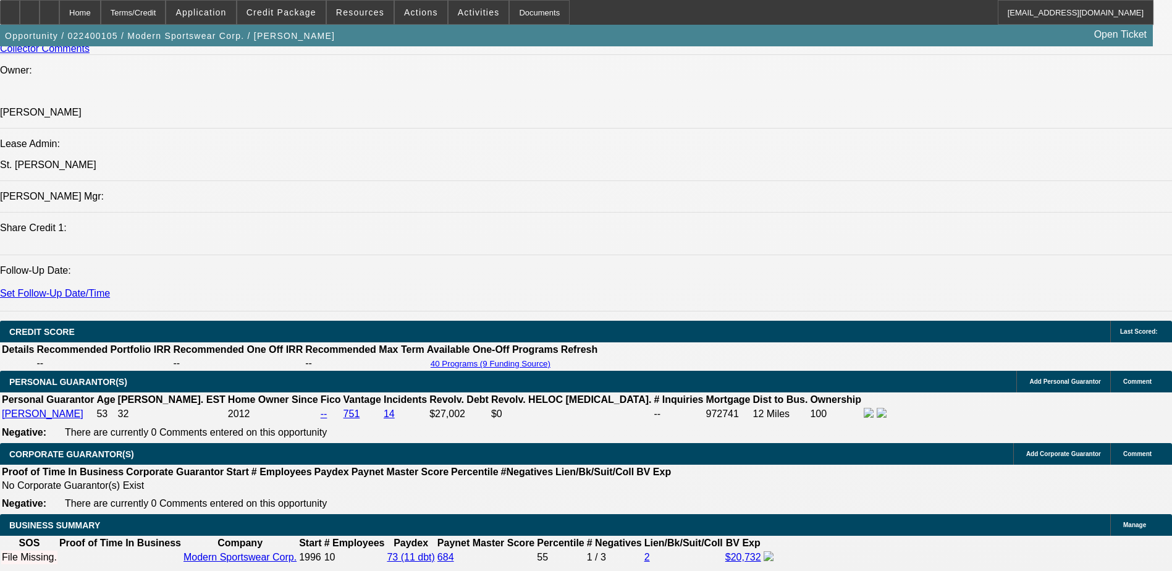
scroll to position [1544, 0]
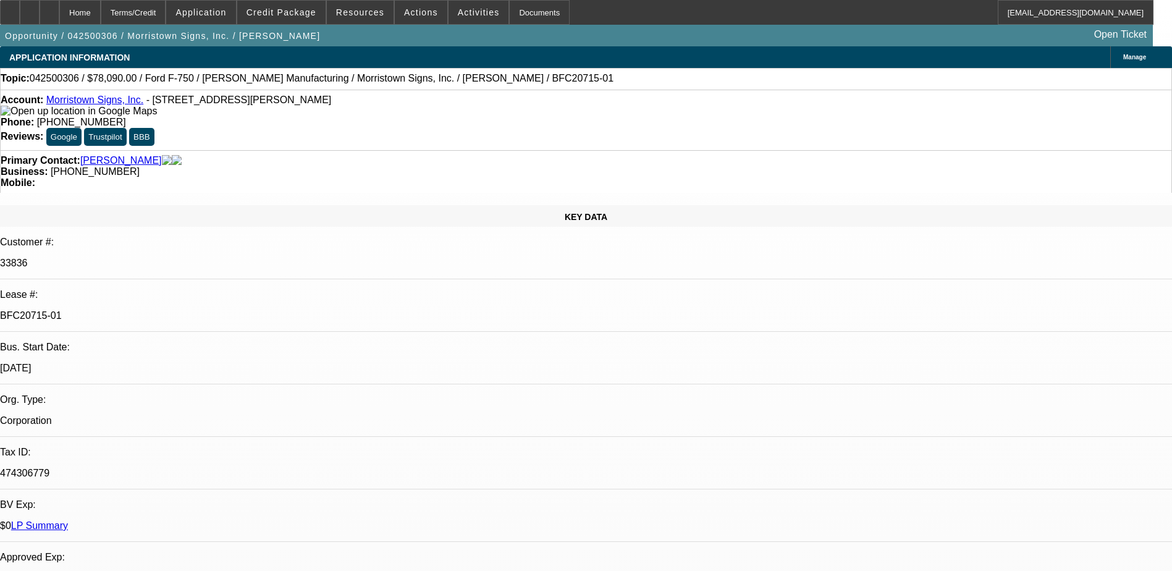
select select "0"
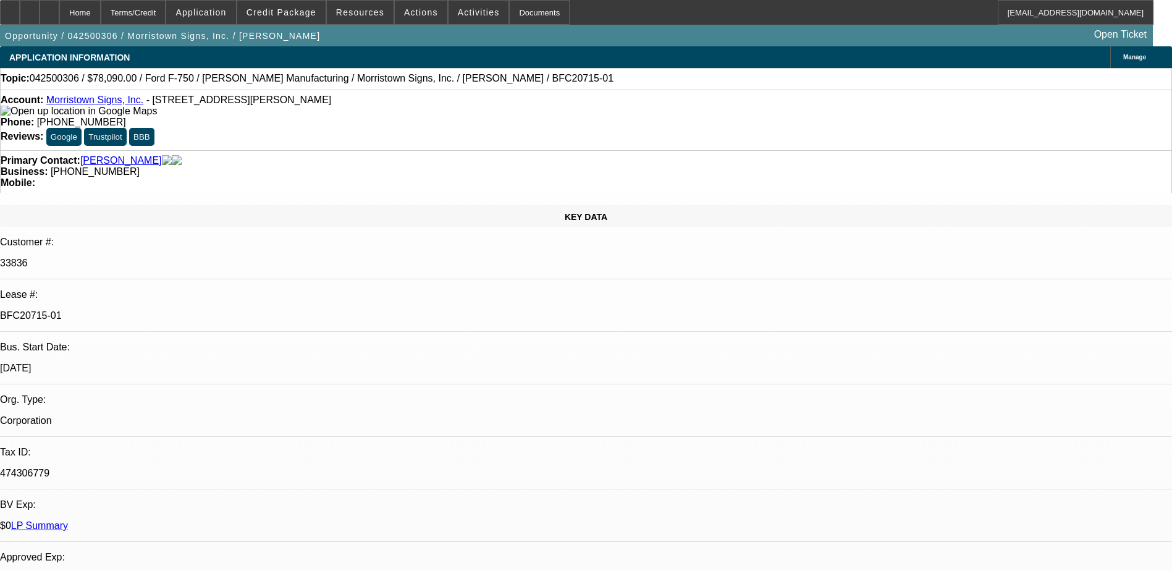
select select "0"
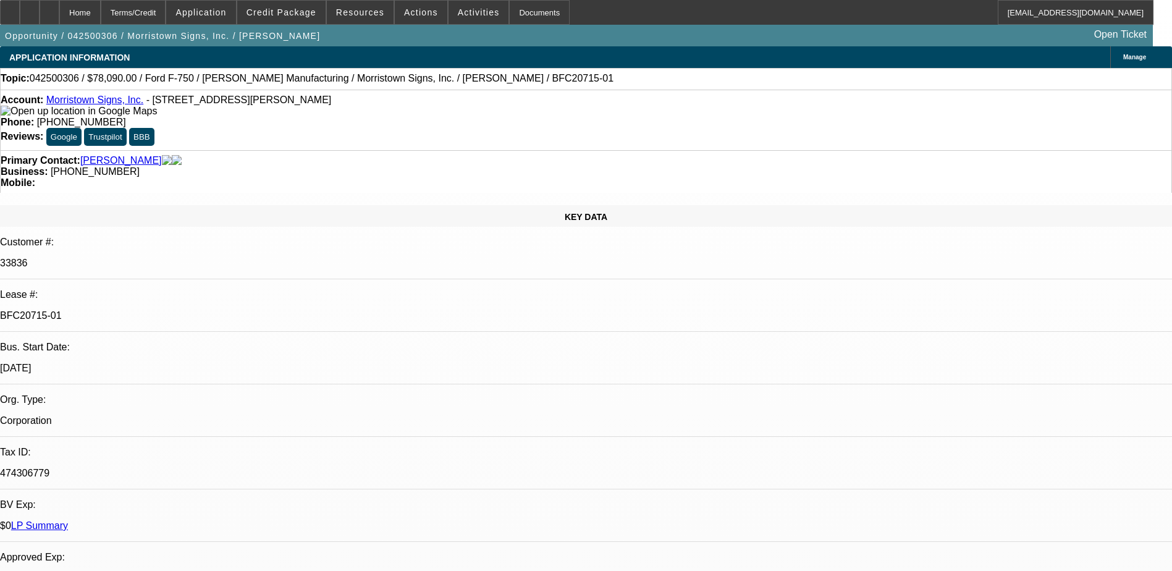
select select "0"
select select "1"
select select "6"
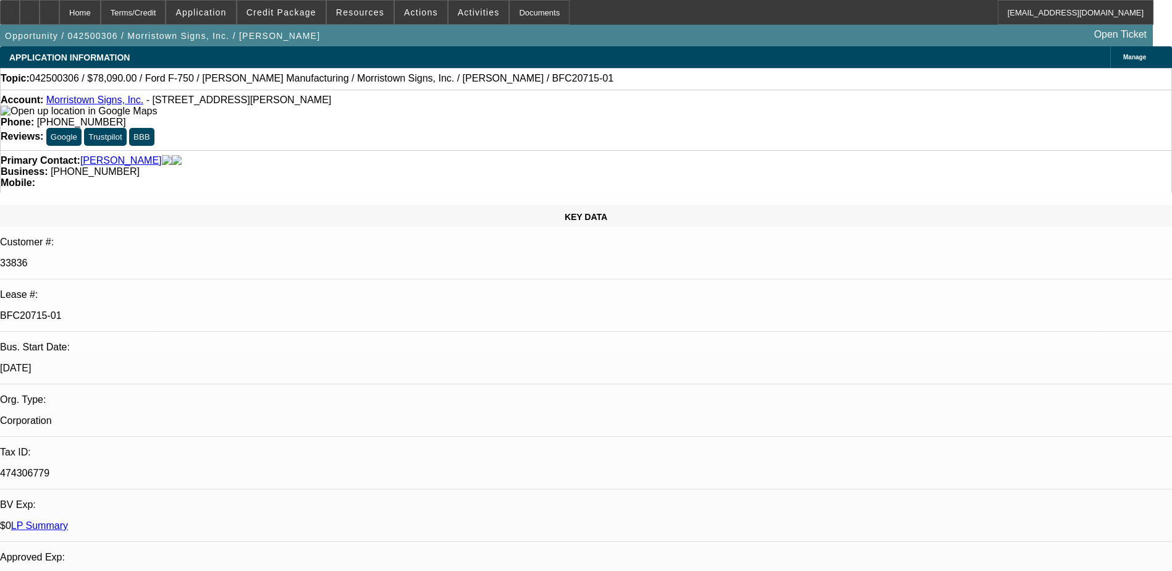
select select "1"
select select "6"
select select "1"
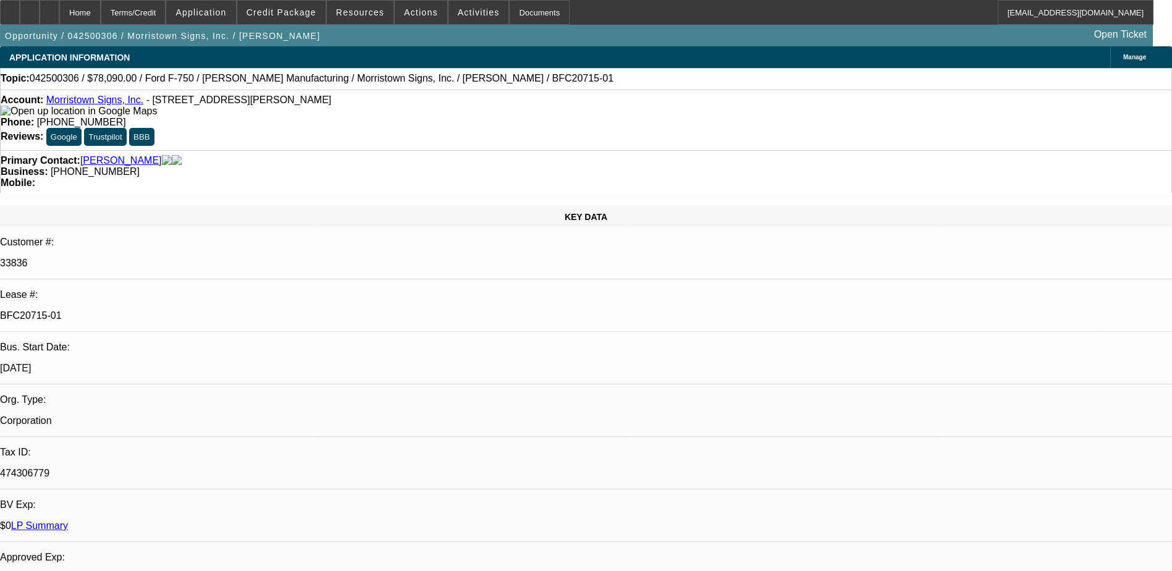
select select "6"
select select "1"
select select "6"
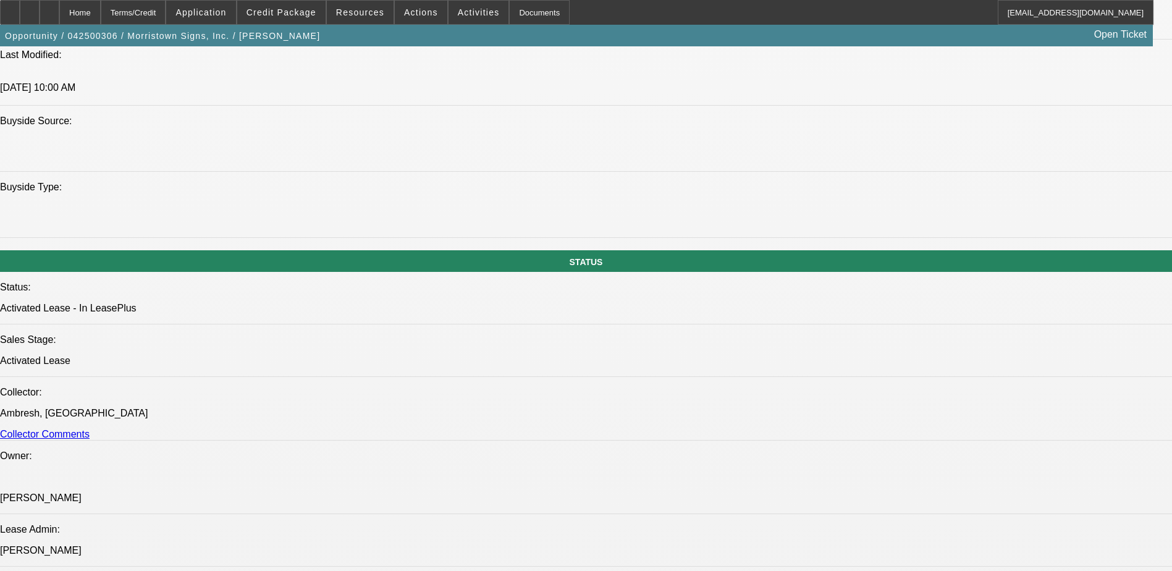
scroll to position [1174, 0]
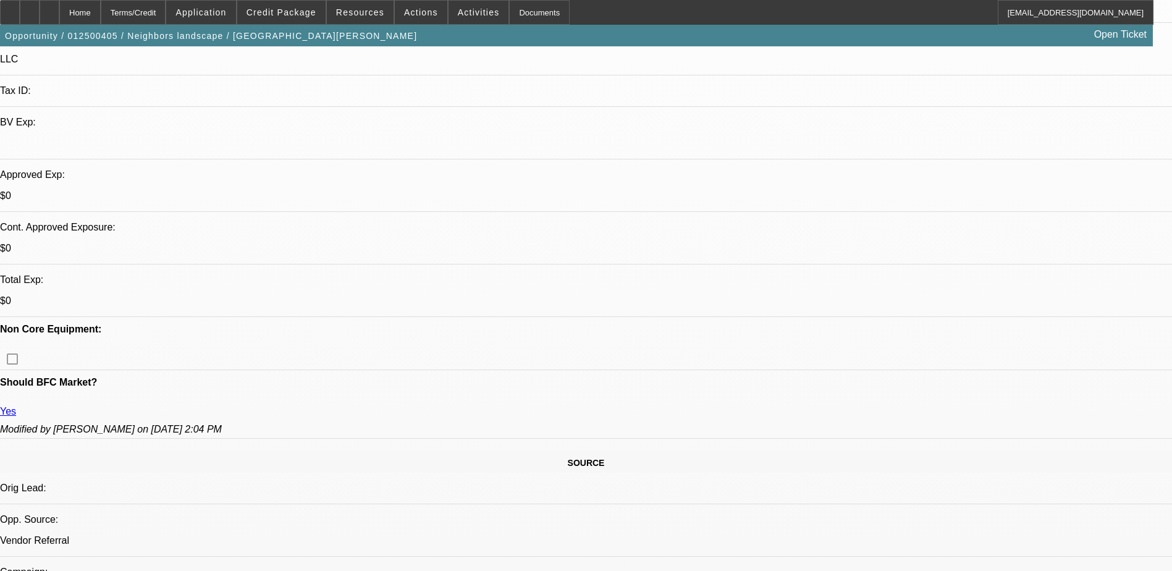
select select "0"
select select "2"
select select "0.1"
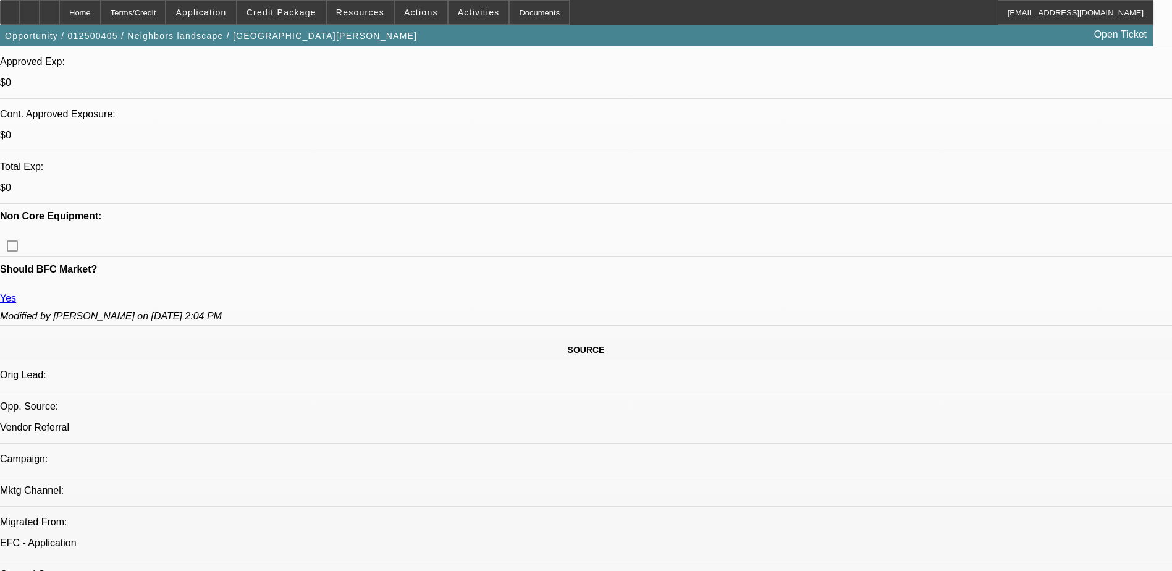
select select "1"
select select "2"
select select "4"
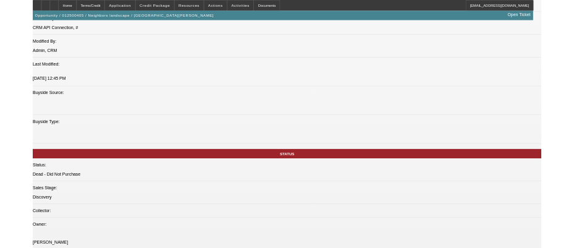
scroll to position [988, 0]
